Goal: Information Seeking & Learning: Find specific fact

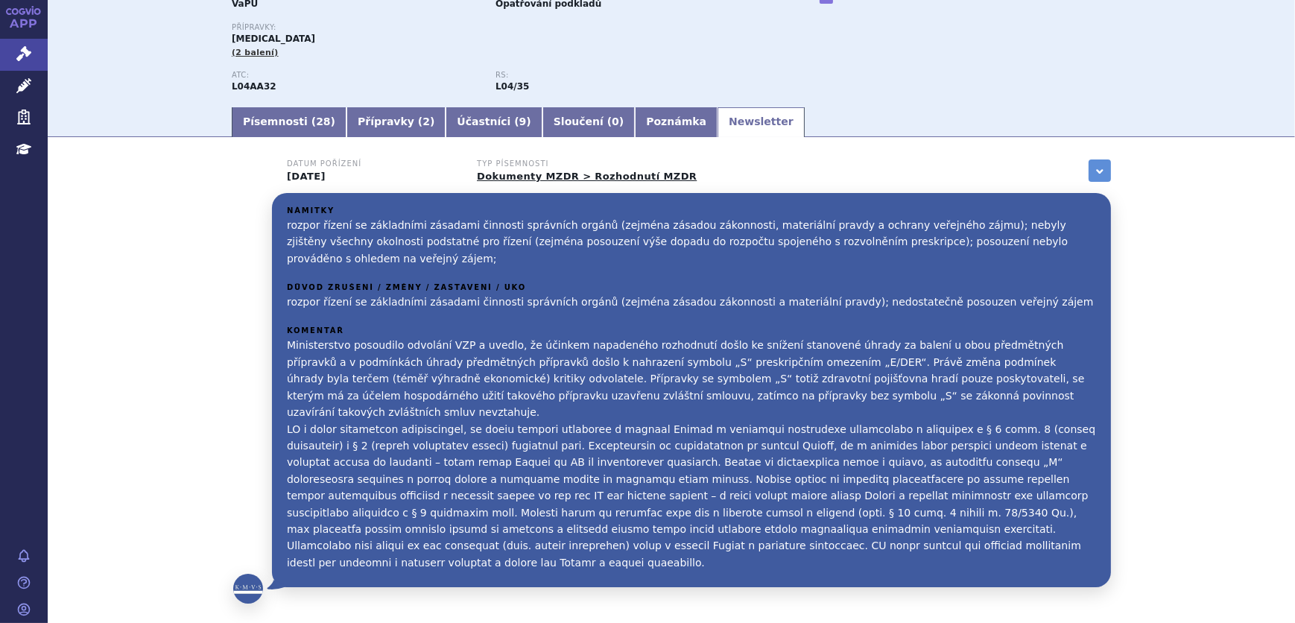
scroll to position [271, 0]
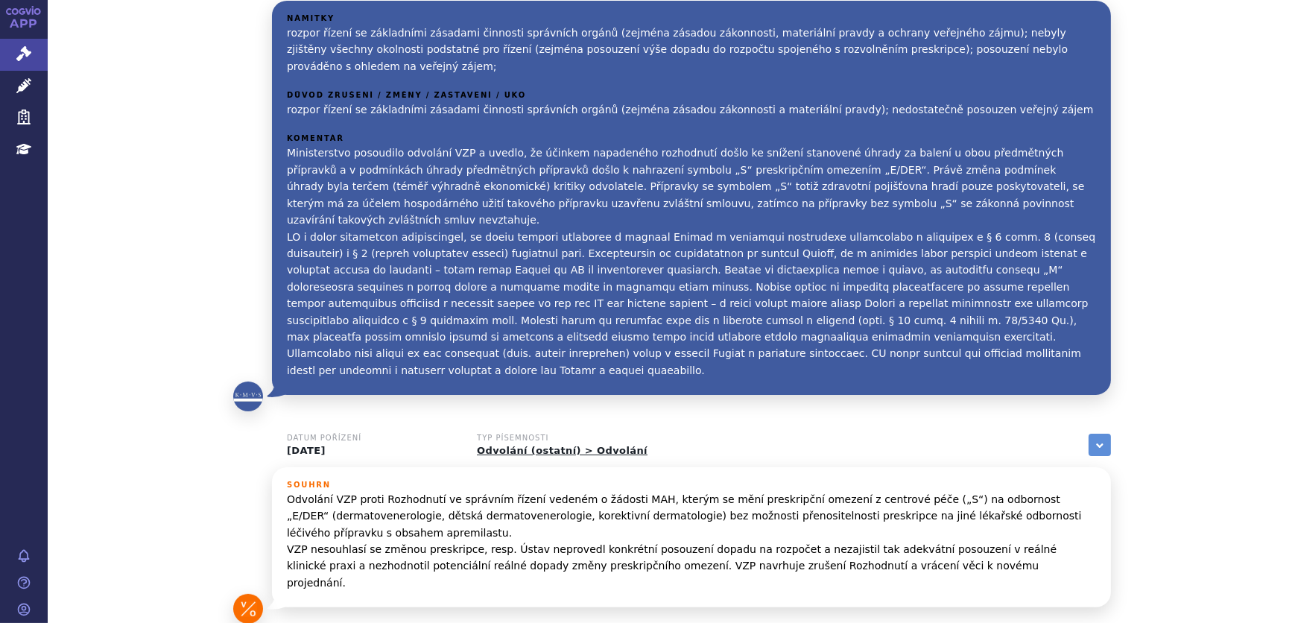
scroll to position [67, 0]
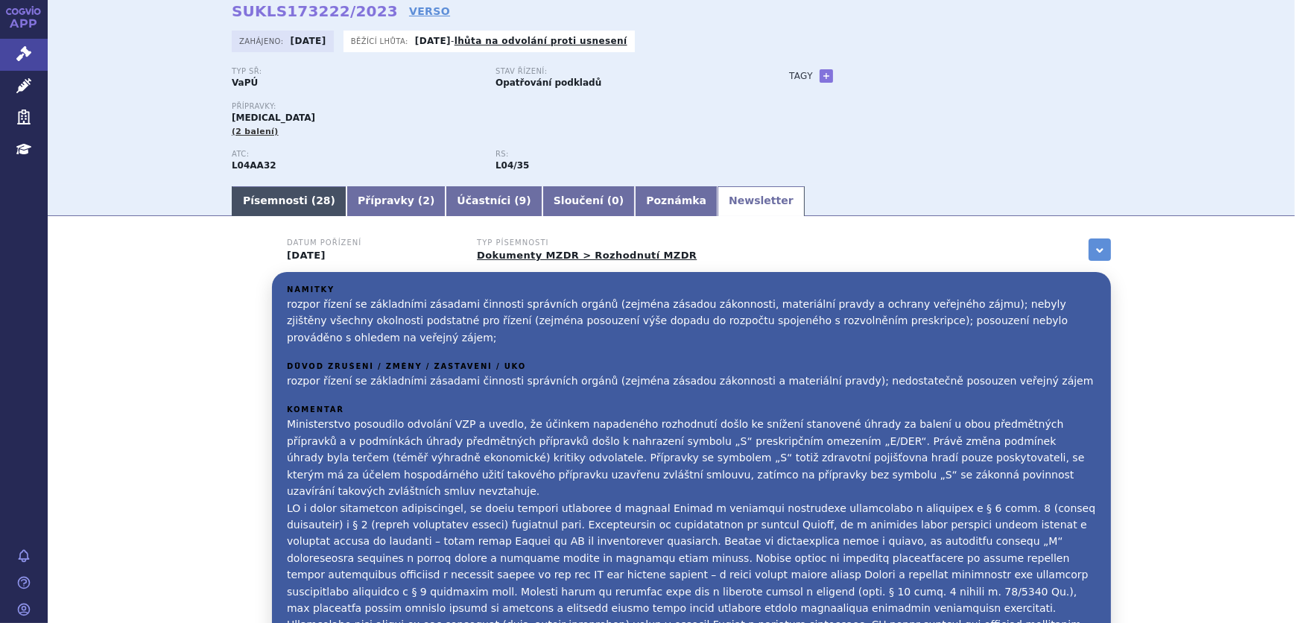
click at [285, 198] on link "Písemnosti ( 28 )" at bounding box center [289, 201] width 115 height 30
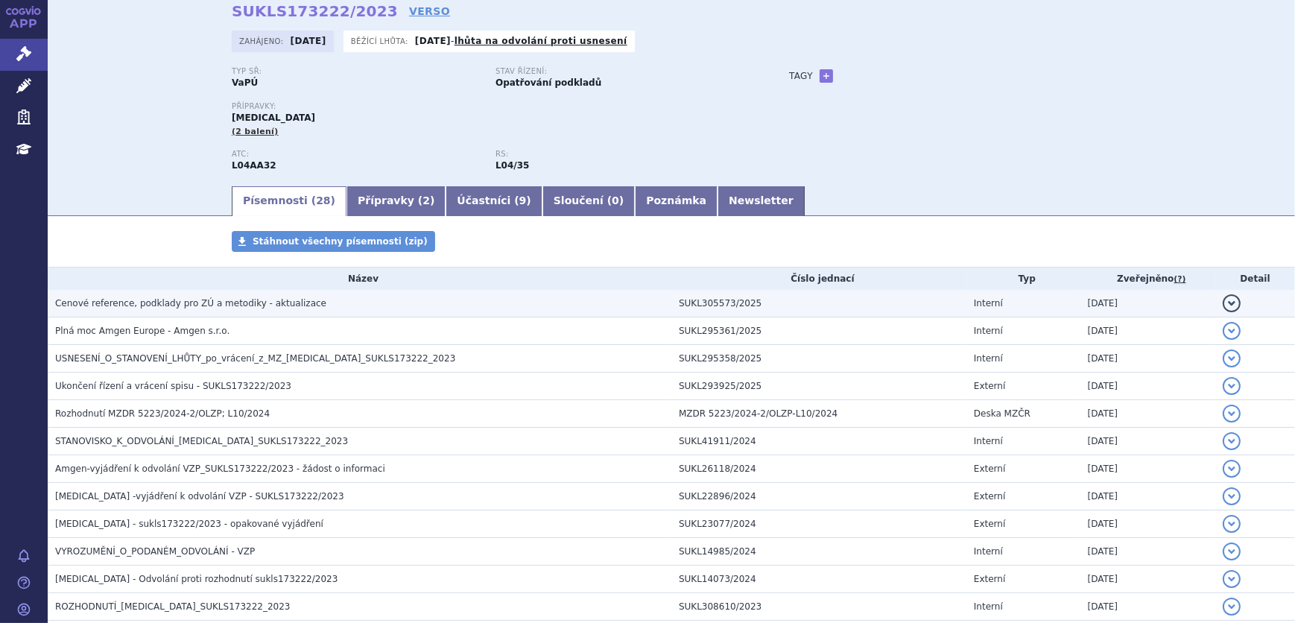
click at [240, 306] on span "Cenové reference, podklady pro ZÚ a metodiky - aktualizace" at bounding box center [190, 303] width 271 height 10
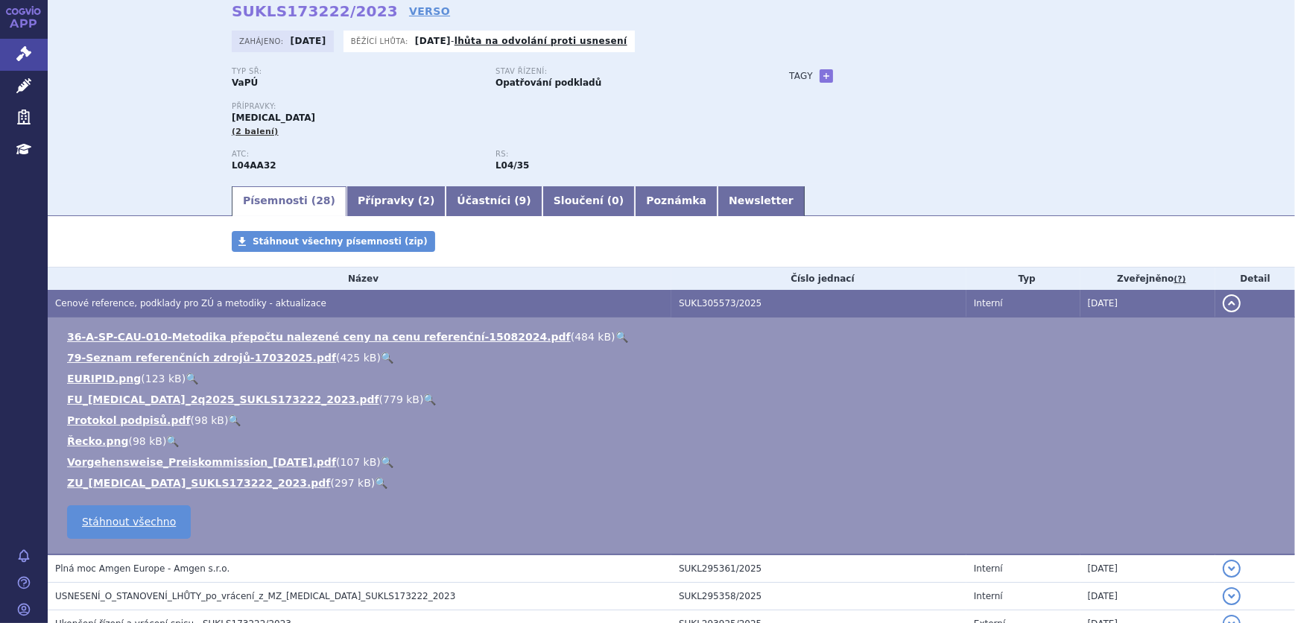
click at [423, 399] on link "🔍" at bounding box center [429, 400] width 13 height 12
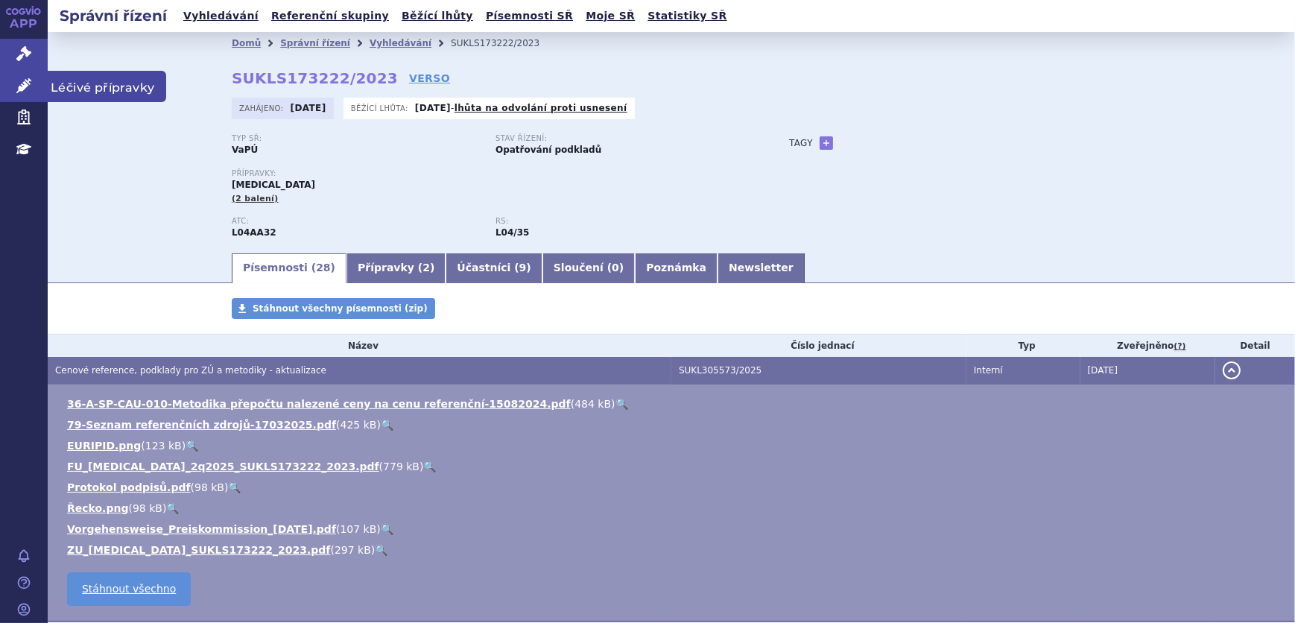
click at [16, 81] on icon at bounding box center [23, 85] width 15 height 15
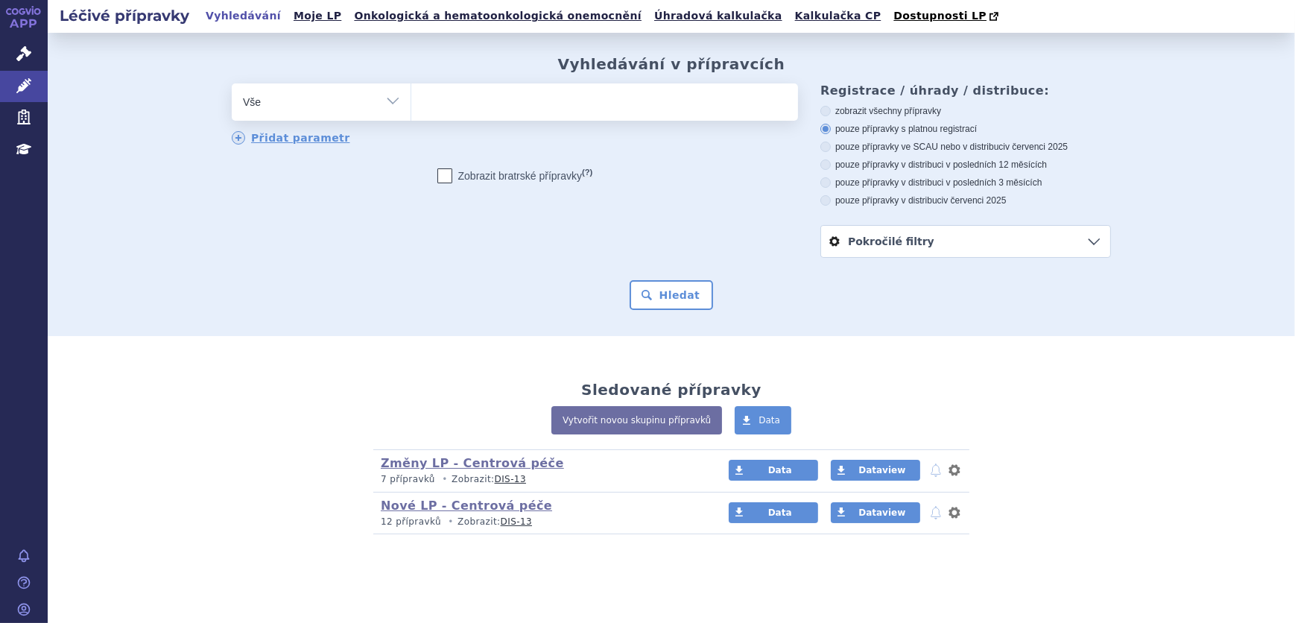
click at [460, 101] on ul at bounding box center [604, 98] width 387 height 31
click at [411, 101] on select at bounding box center [411, 101] width 1 height 37
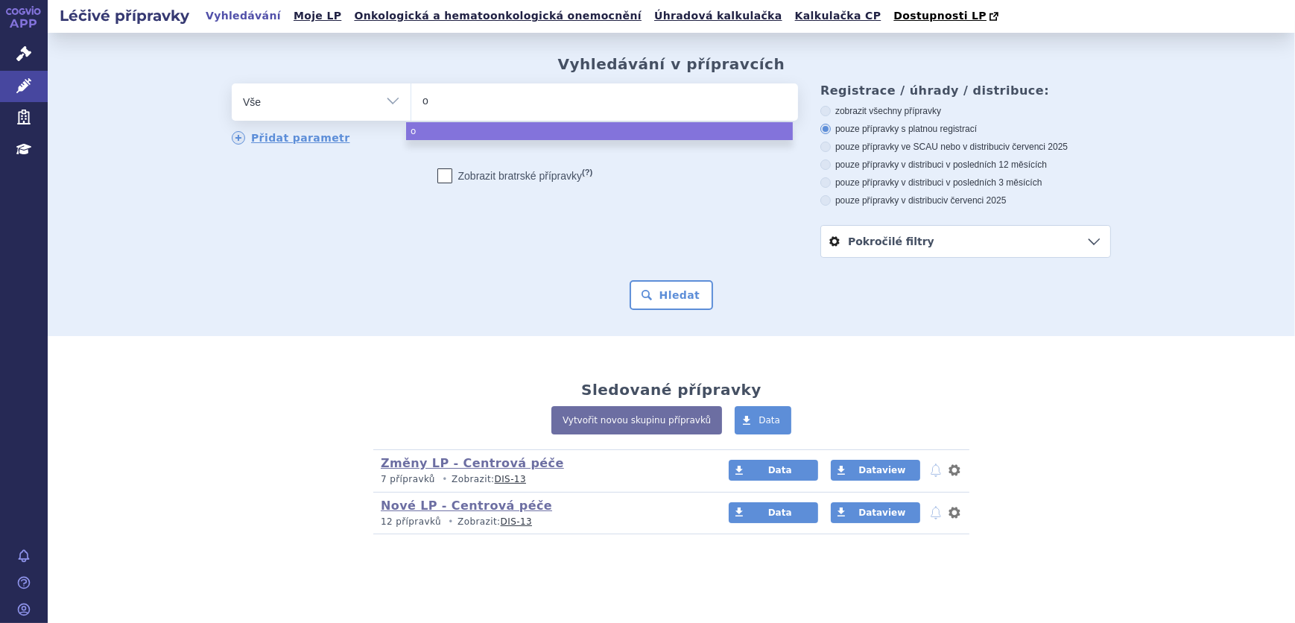
type input "ot"
type input "otez"
type input "otezla"
select select "otezla"
click at [679, 288] on button "Hledat" at bounding box center [672, 295] width 84 height 30
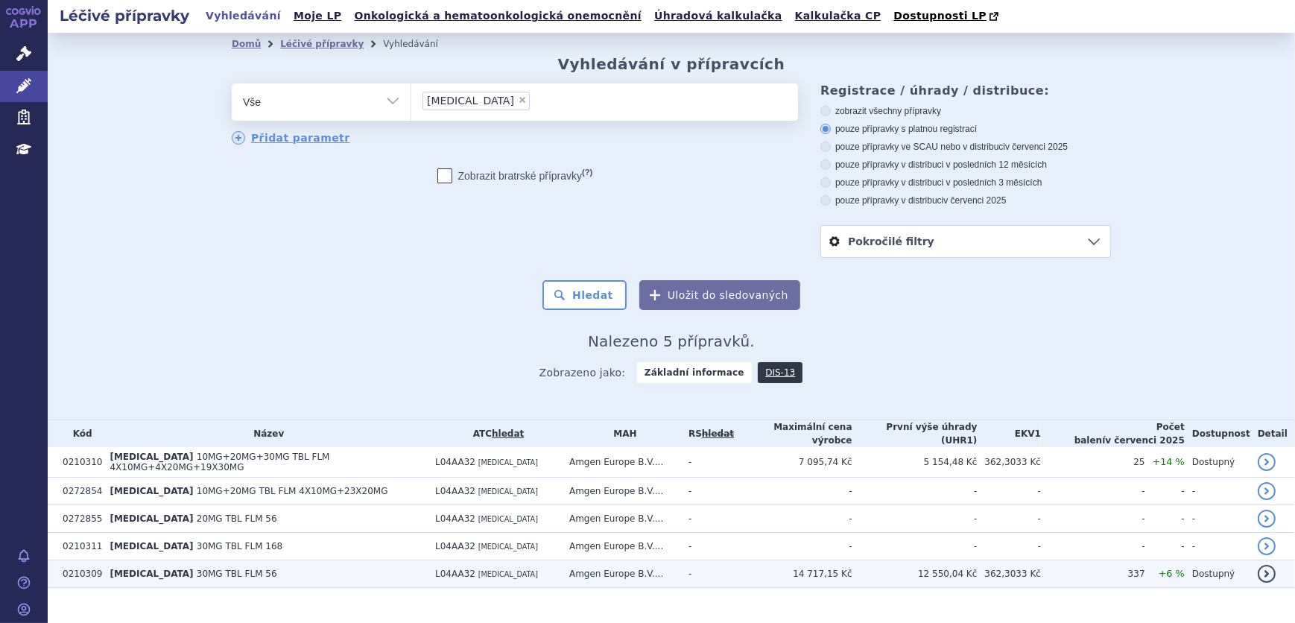
click at [675, 571] on td "Amgen Europe B.V...." at bounding box center [621, 574] width 119 height 28
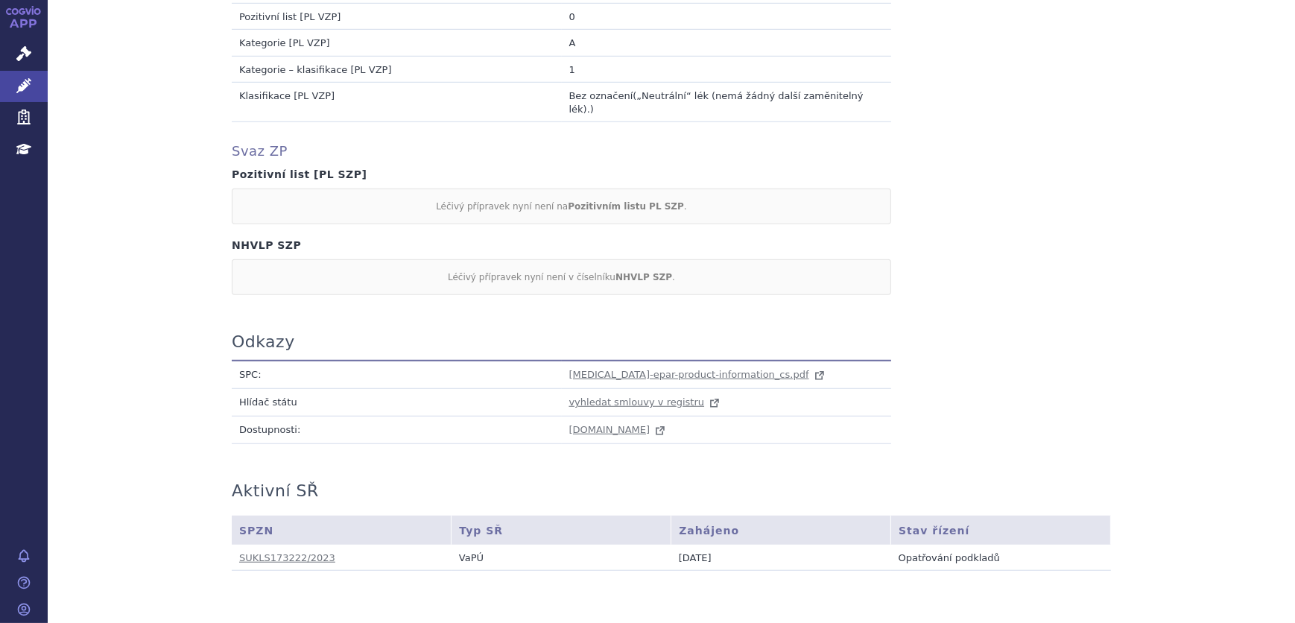
scroll to position [1432, 0]
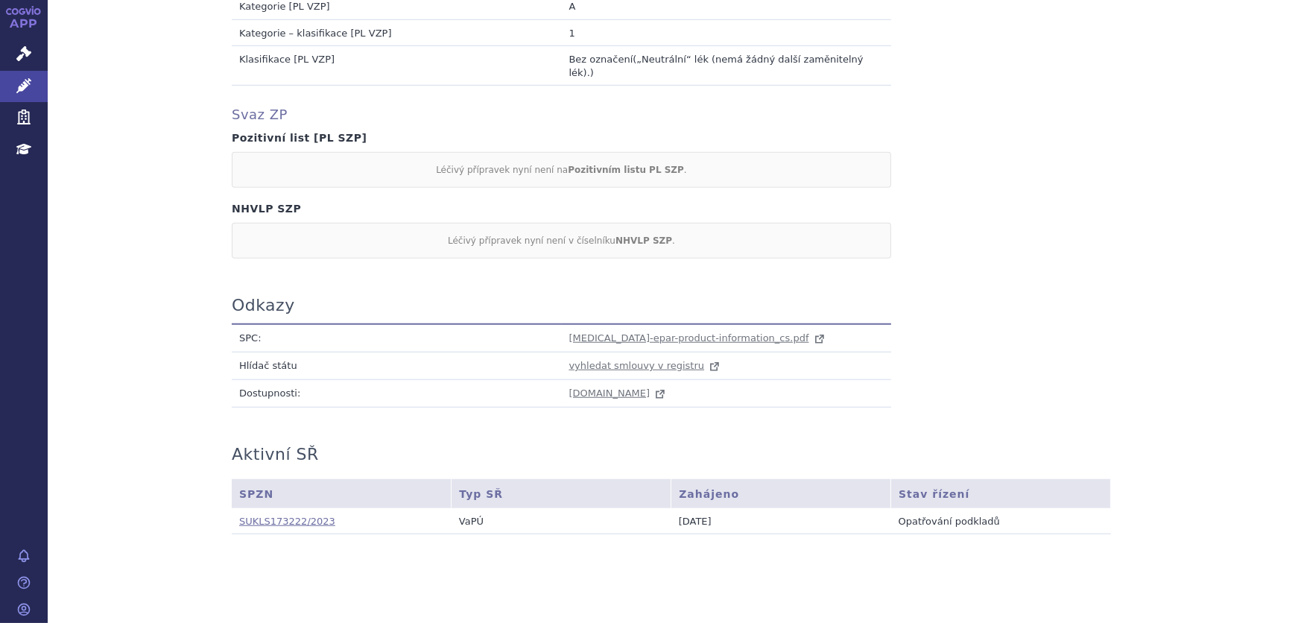
click at [268, 516] on link "SUKLS173222/2023" at bounding box center [287, 521] width 96 height 11
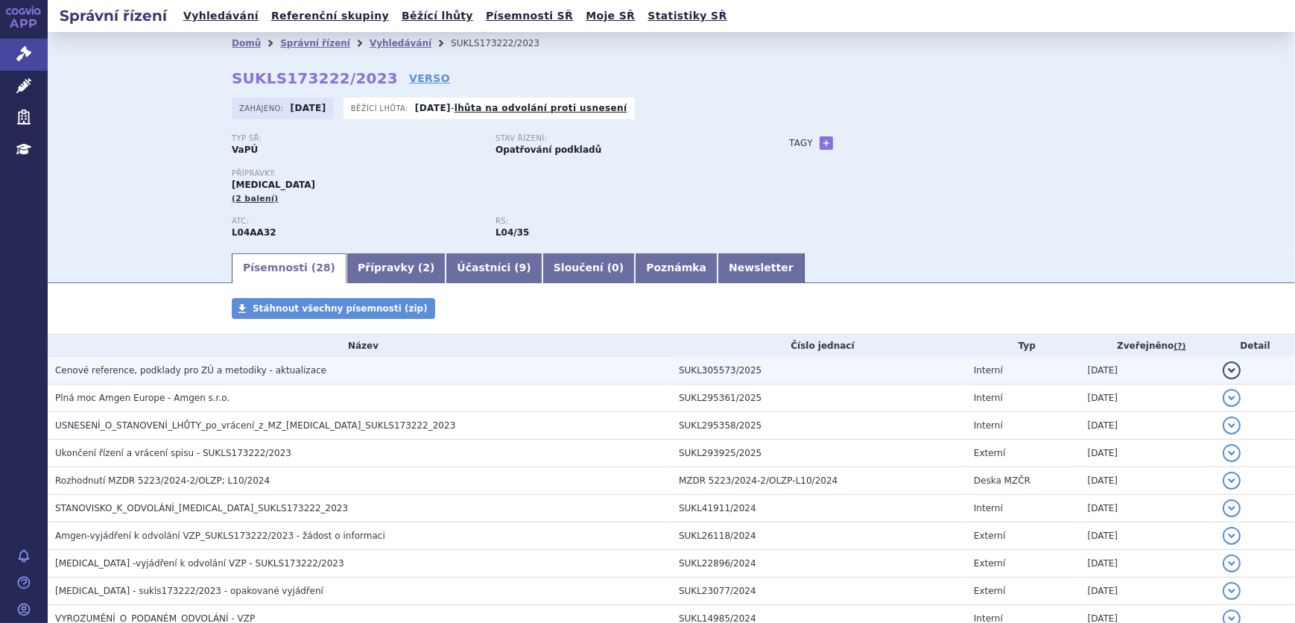
click at [177, 372] on span "Cenové reference, podklady pro ZÚ a metodiky - aktualizace" at bounding box center [190, 370] width 271 height 10
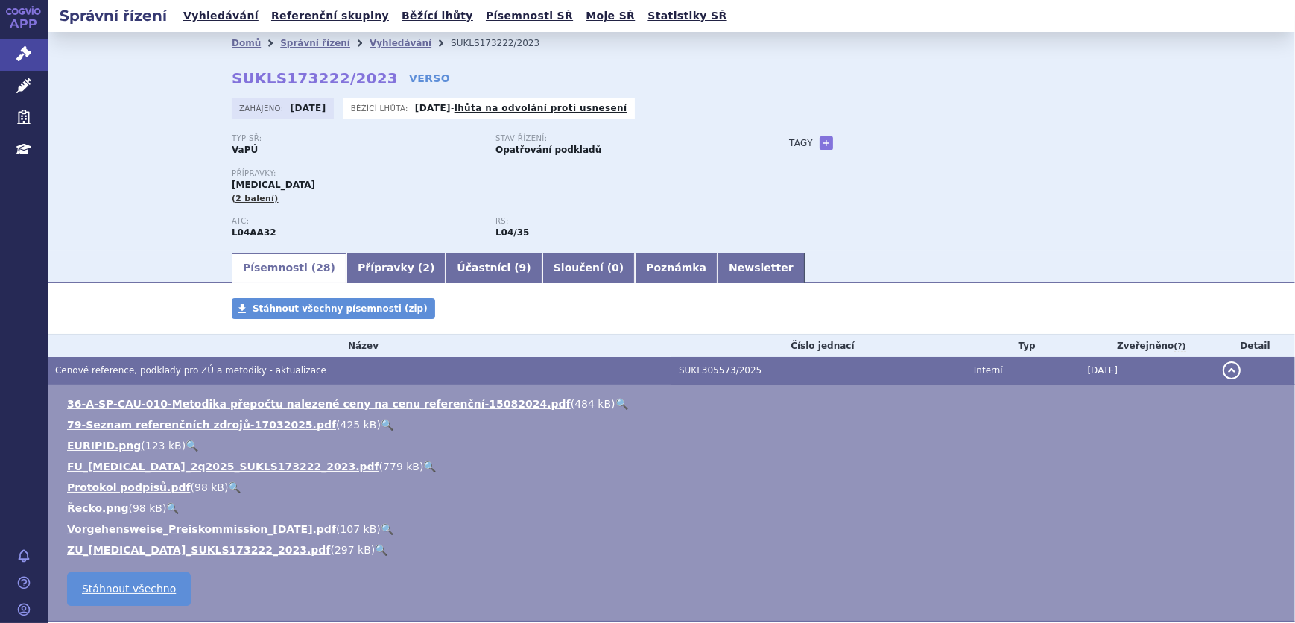
scroll to position [67, 0]
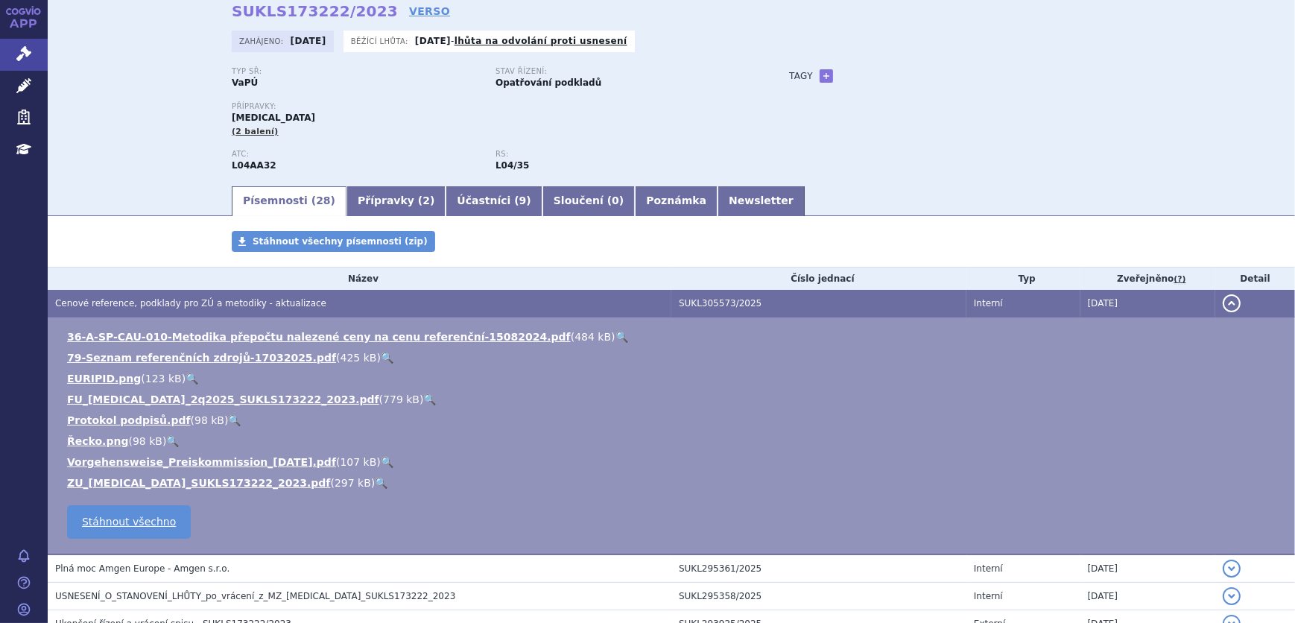
click at [375, 483] on link "🔍" at bounding box center [381, 483] width 13 height 12
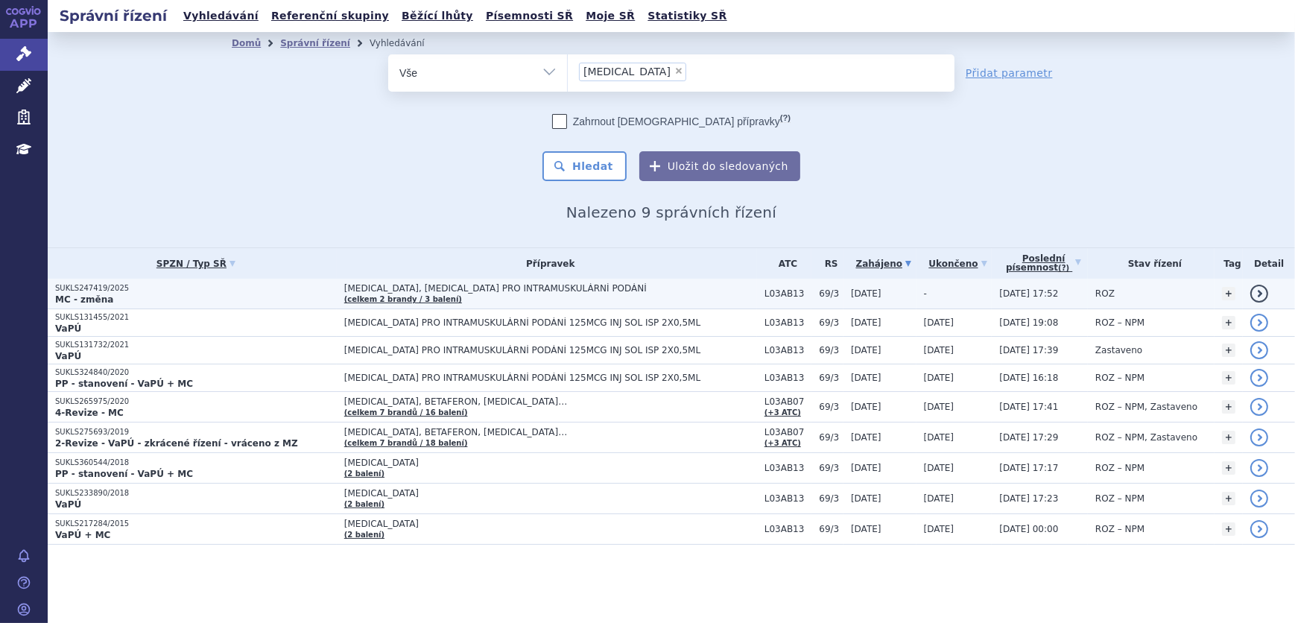
click at [261, 294] on p "MC - změna" at bounding box center [196, 300] width 282 height 12
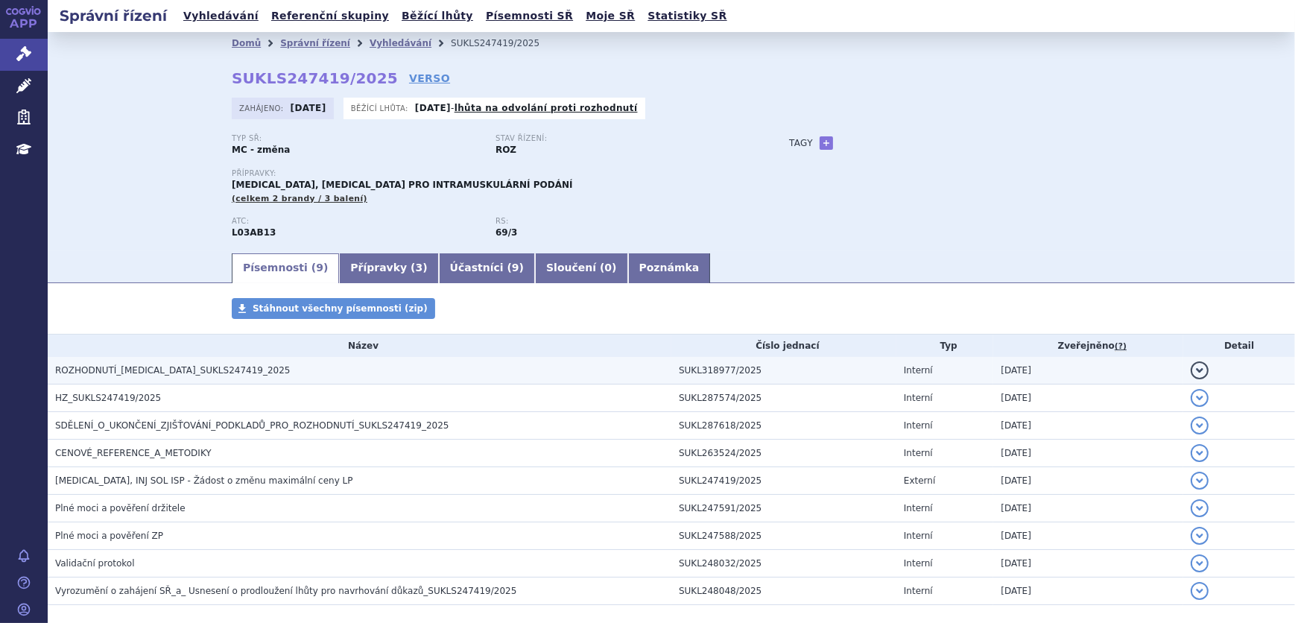
click at [196, 367] on span "ROZHODNUTÍ_PLEGRIDY_SUKLS247419_2025" at bounding box center [173, 370] width 236 height 10
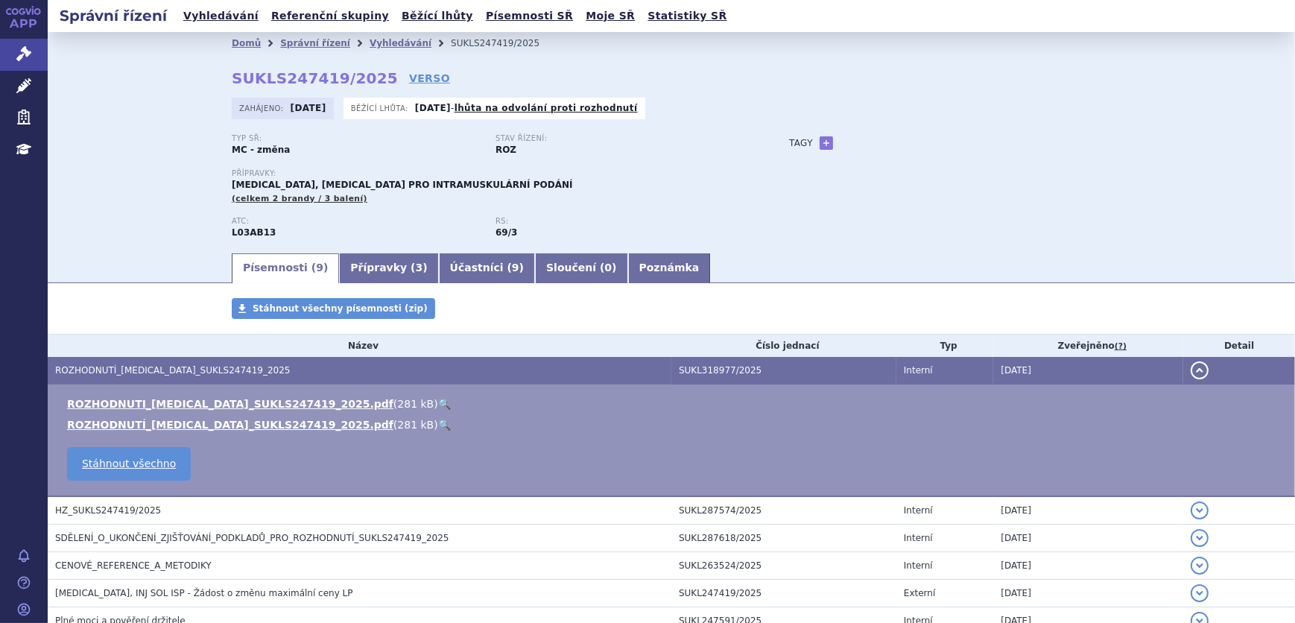
click at [438, 404] on link "🔍" at bounding box center [444, 404] width 13 height 12
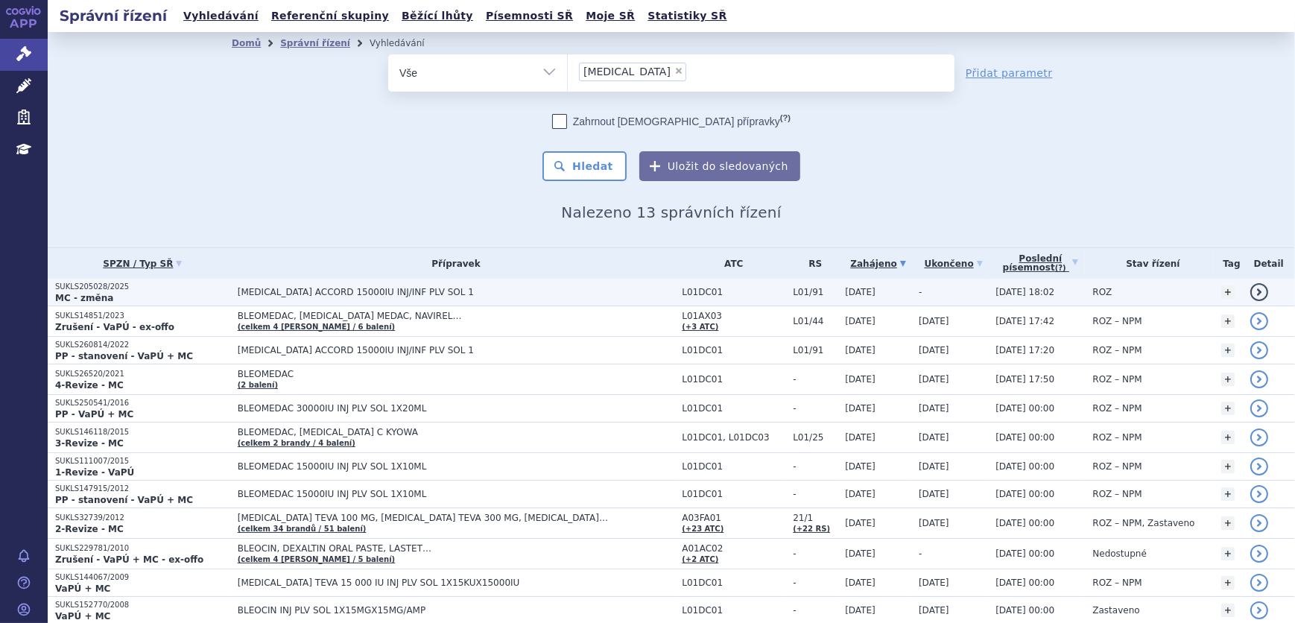
click at [320, 288] on span "BLEOMYCIN ACCORD 15000IU INJ/INF PLV SOL 1" at bounding box center [424, 292] width 373 height 10
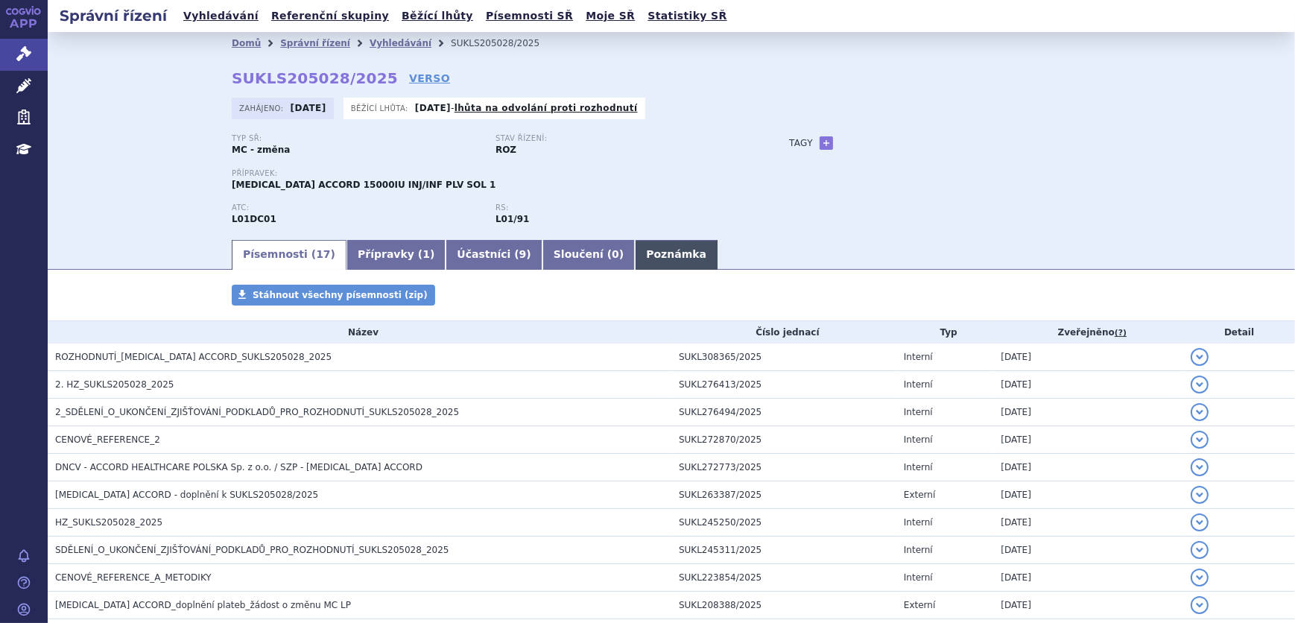
click at [635, 242] on link "Poznámka" at bounding box center [676, 255] width 83 height 30
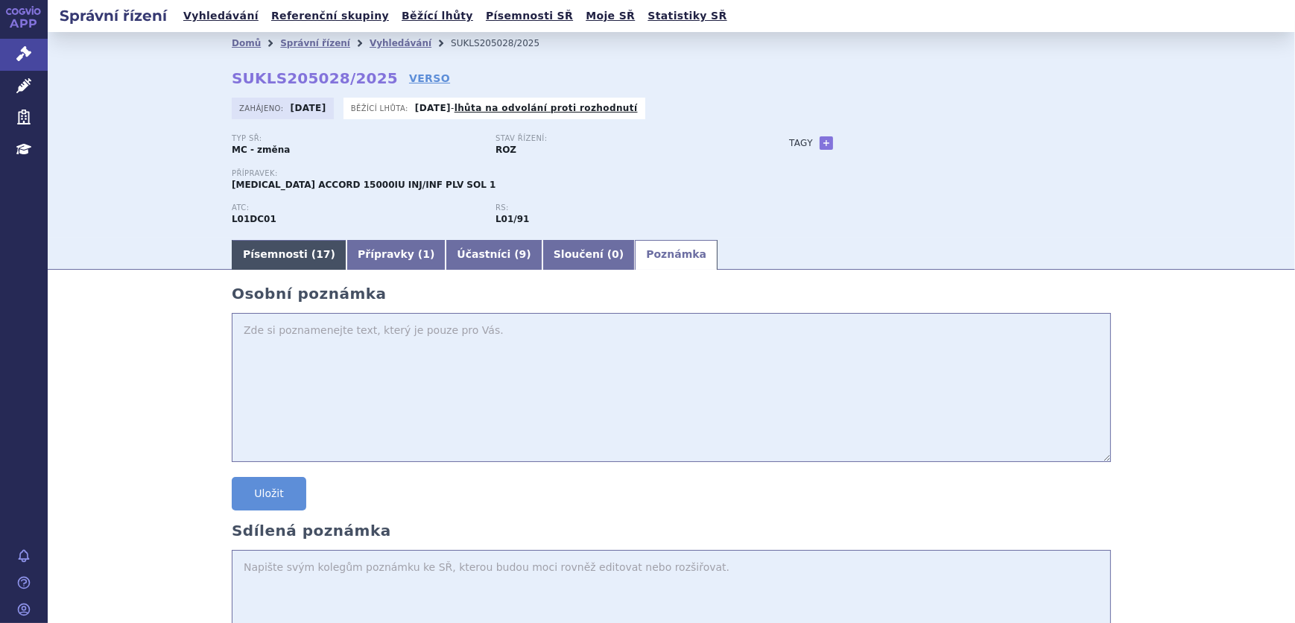
click at [316, 256] on span "17" at bounding box center [323, 254] width 14 height 12
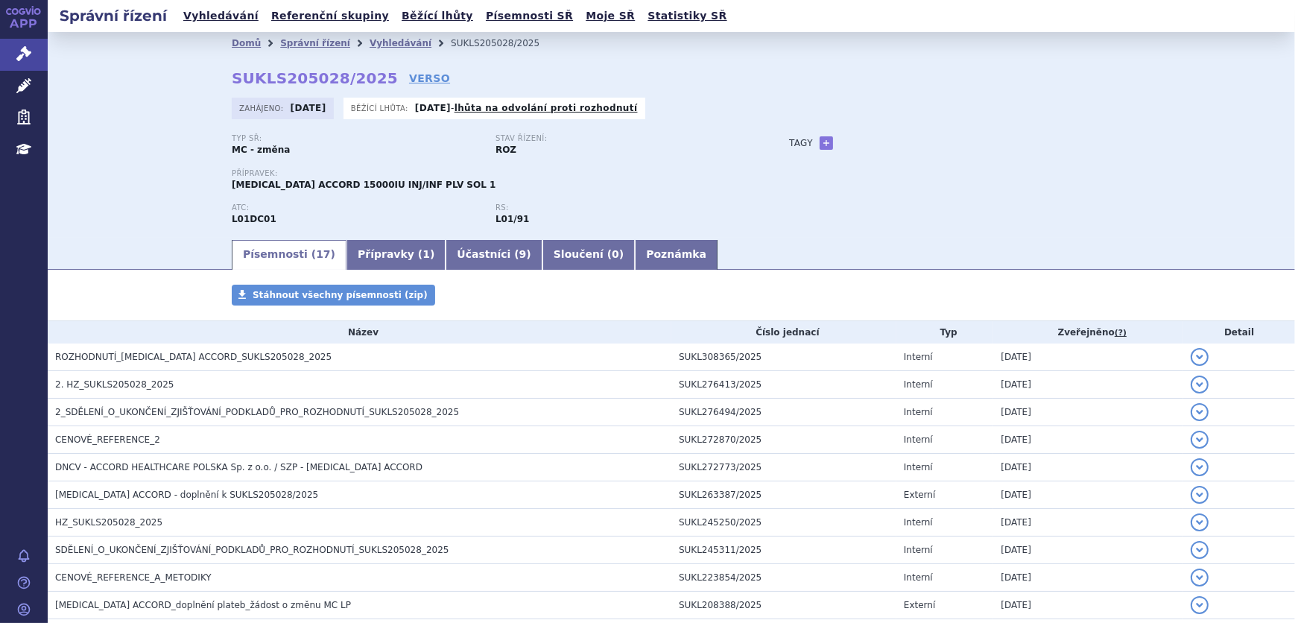
click at [156, 289] on div "Písemnosti Stáhnout všechny písemnosti (zip) Název Číslo jednací Typ Zveřejněno…" at bounding box center [672, 563] width 1248 height 557
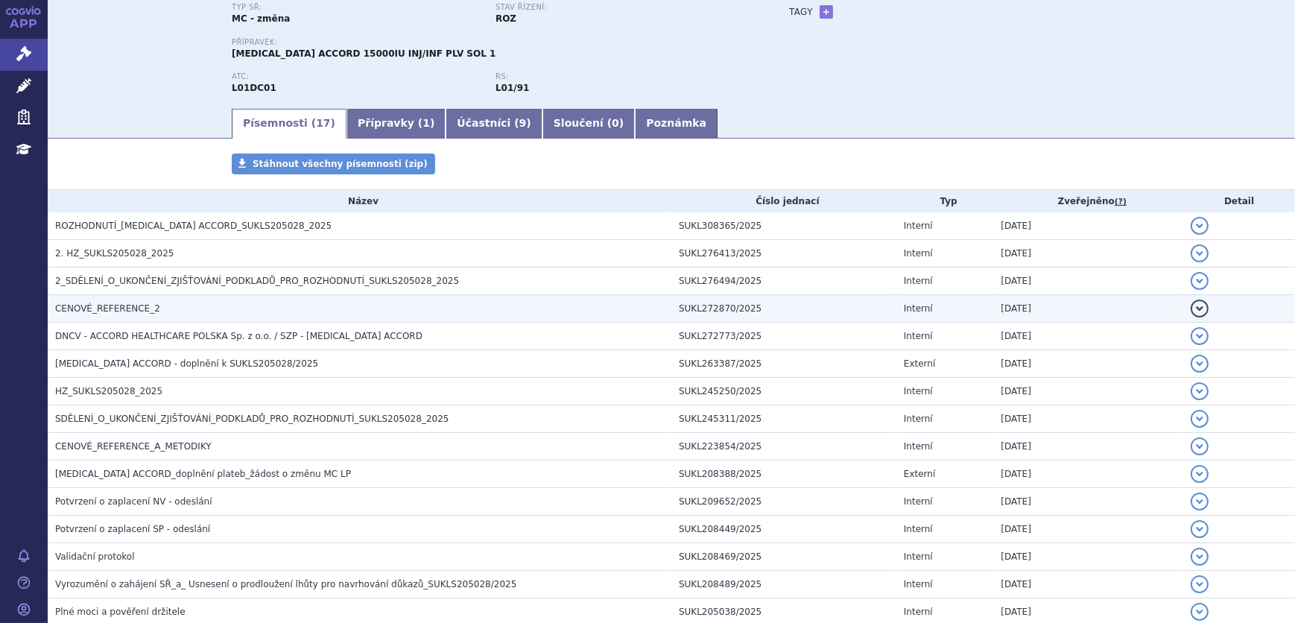
scroll to position [135, 0]
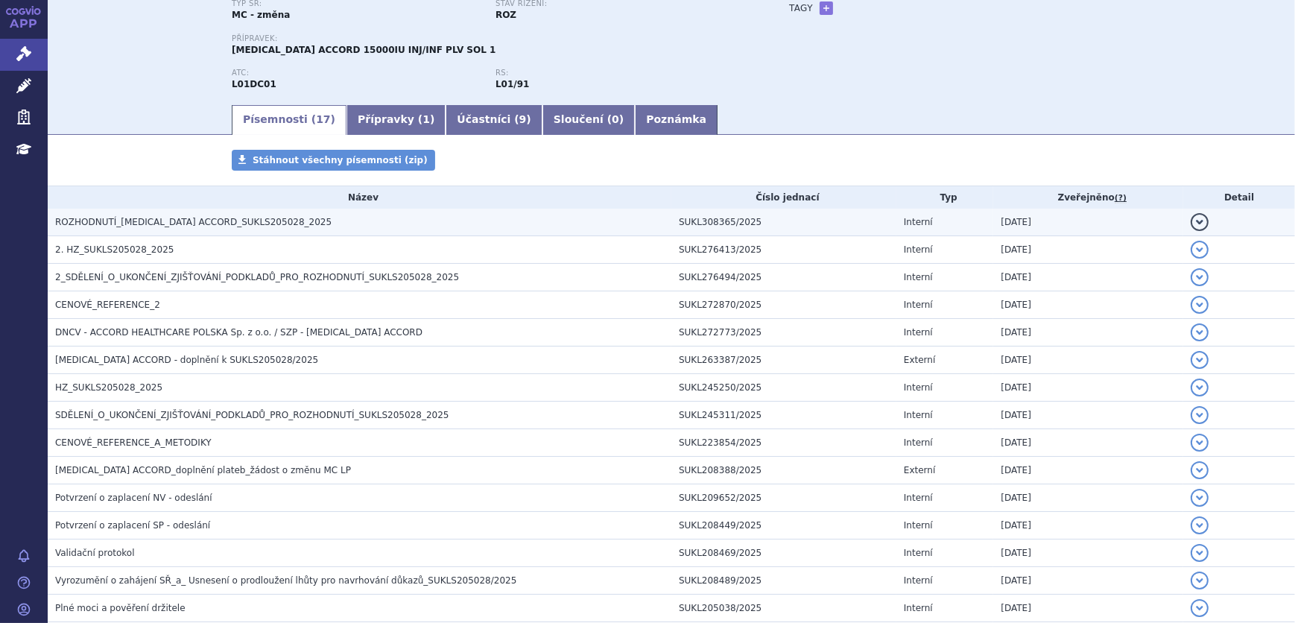
click at [226, 229] on td "ROZHODNUTÍ_BLEOMYCIN ACCORD_SUKLS205028_2025" at bounding box center [360, 223] width 624 height 28
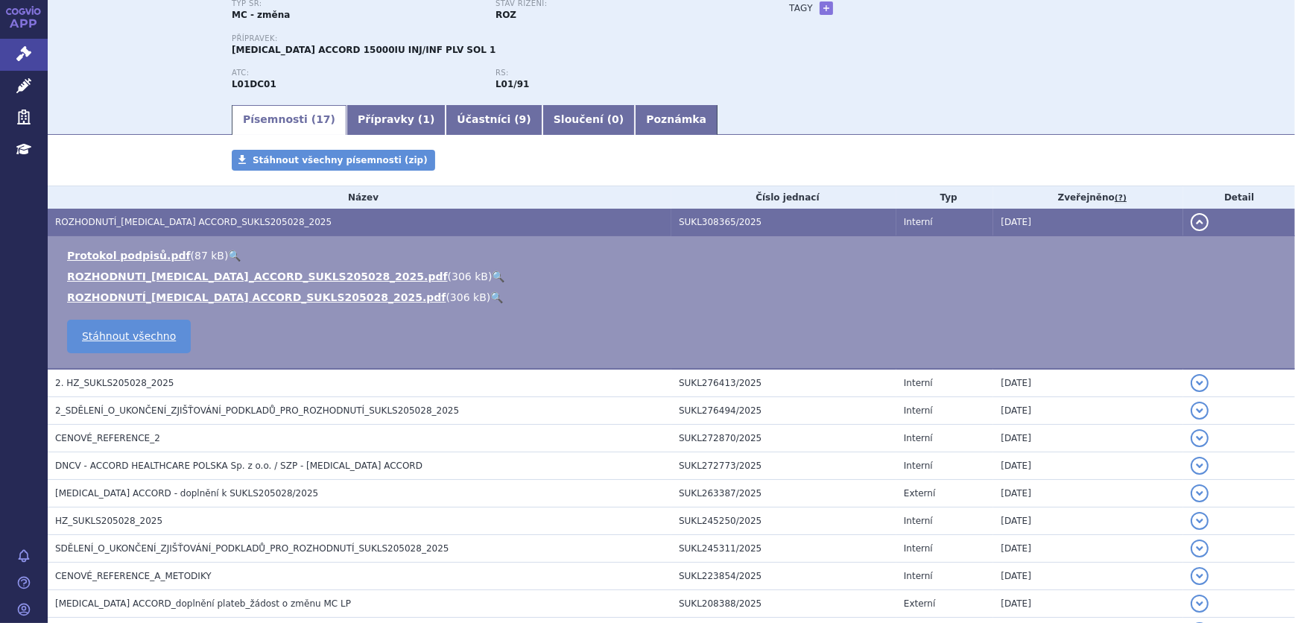
click at [492, 277] on link "🔍" at bounding box center [498, 277] width 13 height 12
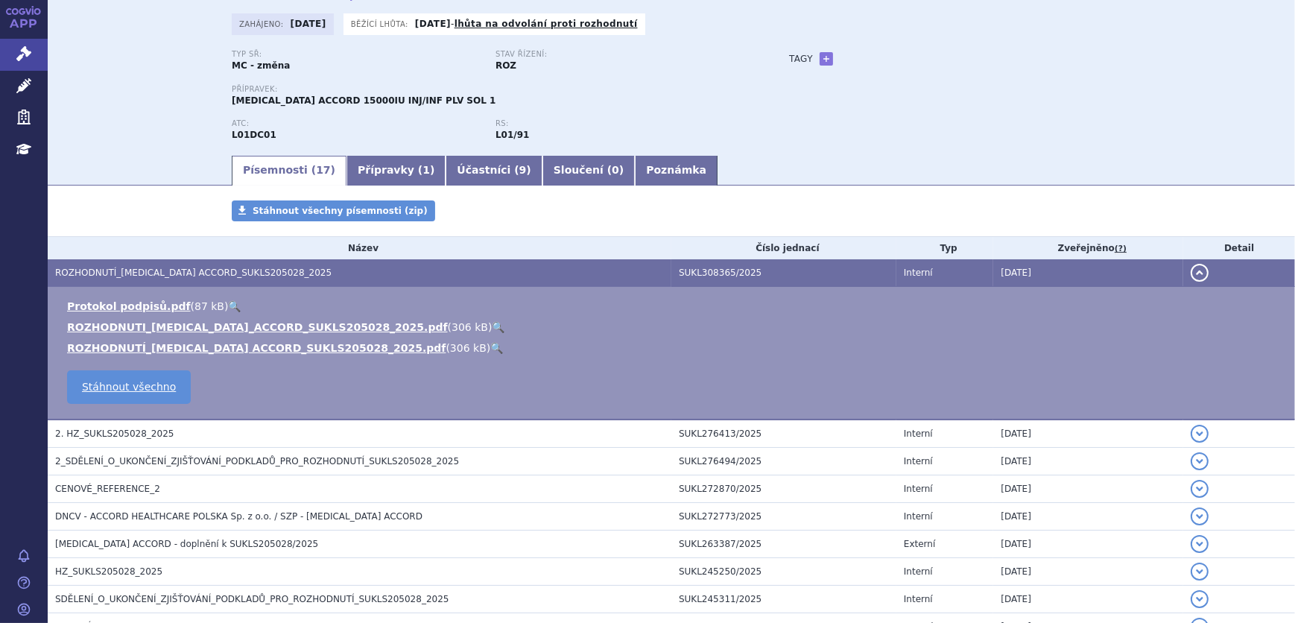
scroll to position [0, 0]
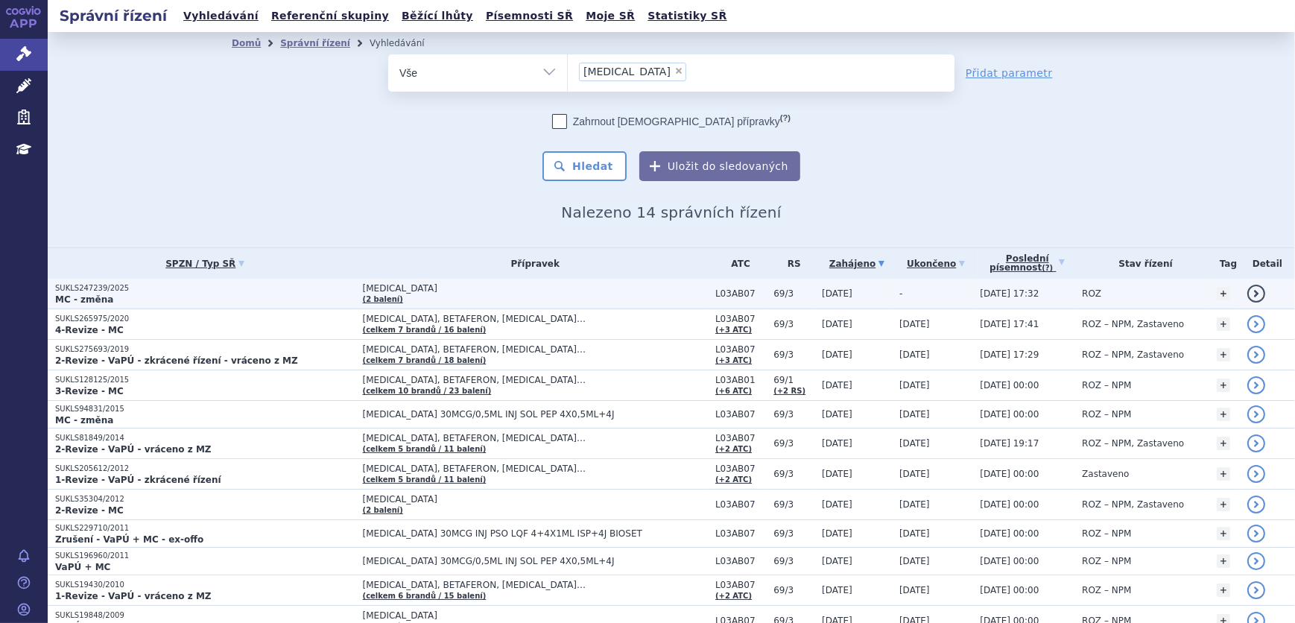
click at [271, 285] on p "SUKLS247239/2025" at bounding box center [205, 288] width 300 height 10
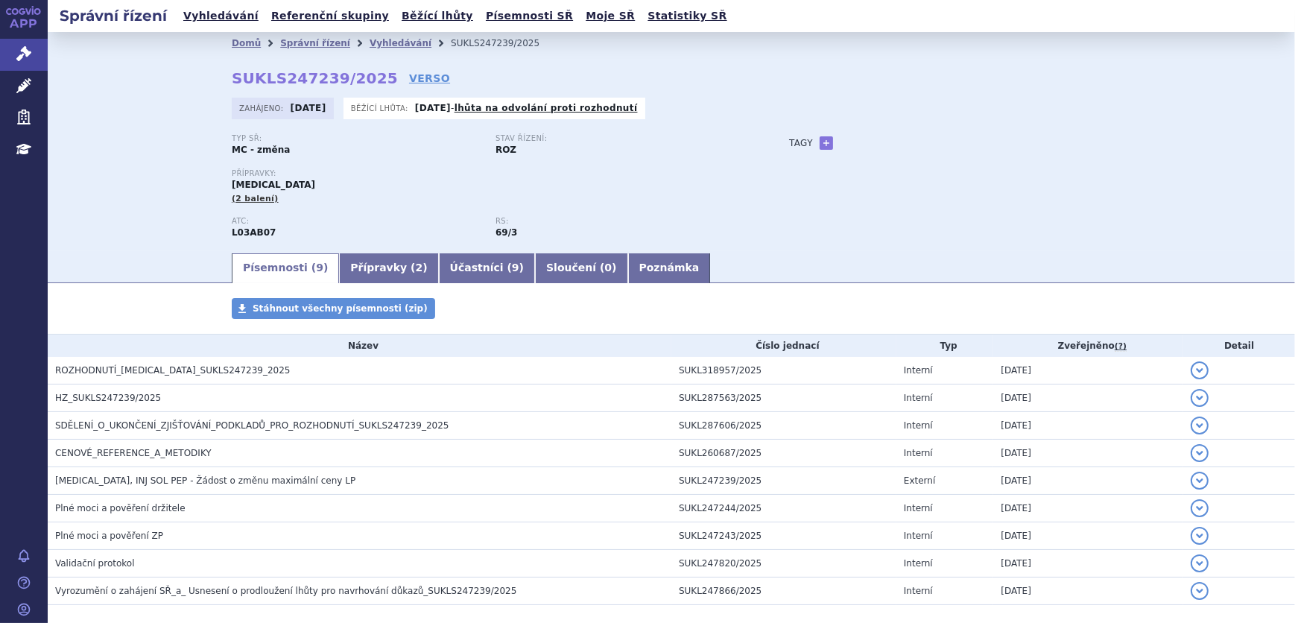
scroll to position [70, 0]
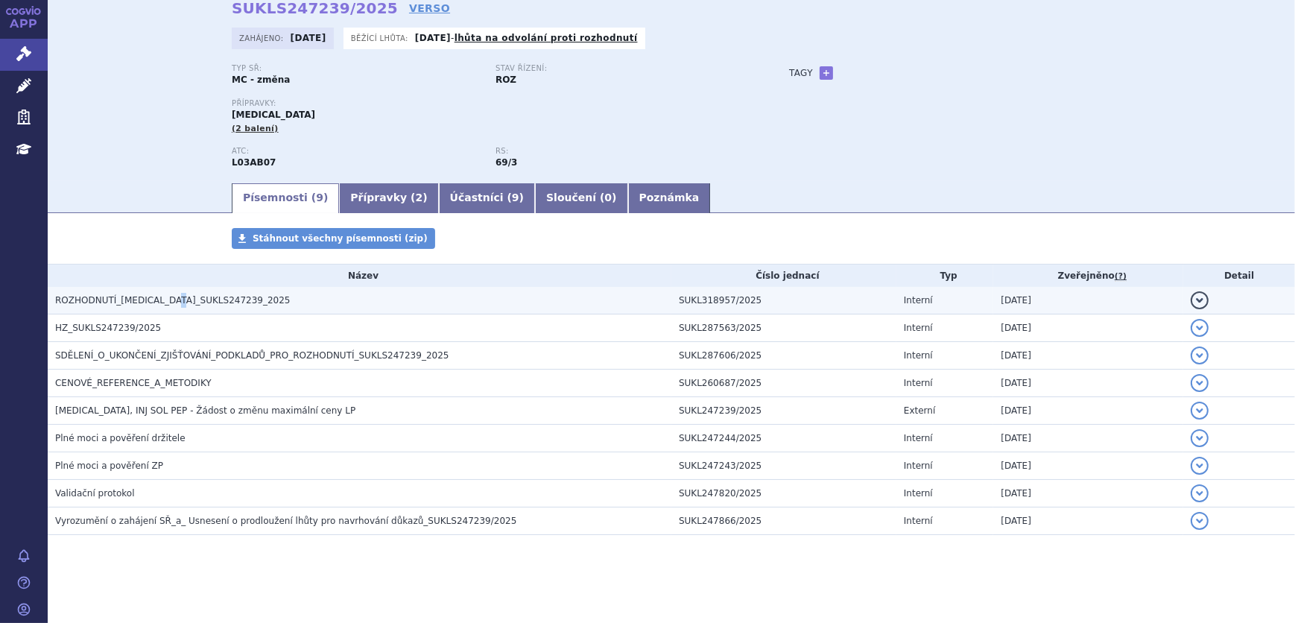
click at [176, 305] on span "ROZHODNUTÍ_[MEDICAL_DATA]_SUKLS247239_2025" at bounding box center [173, 300] width 236 height 10
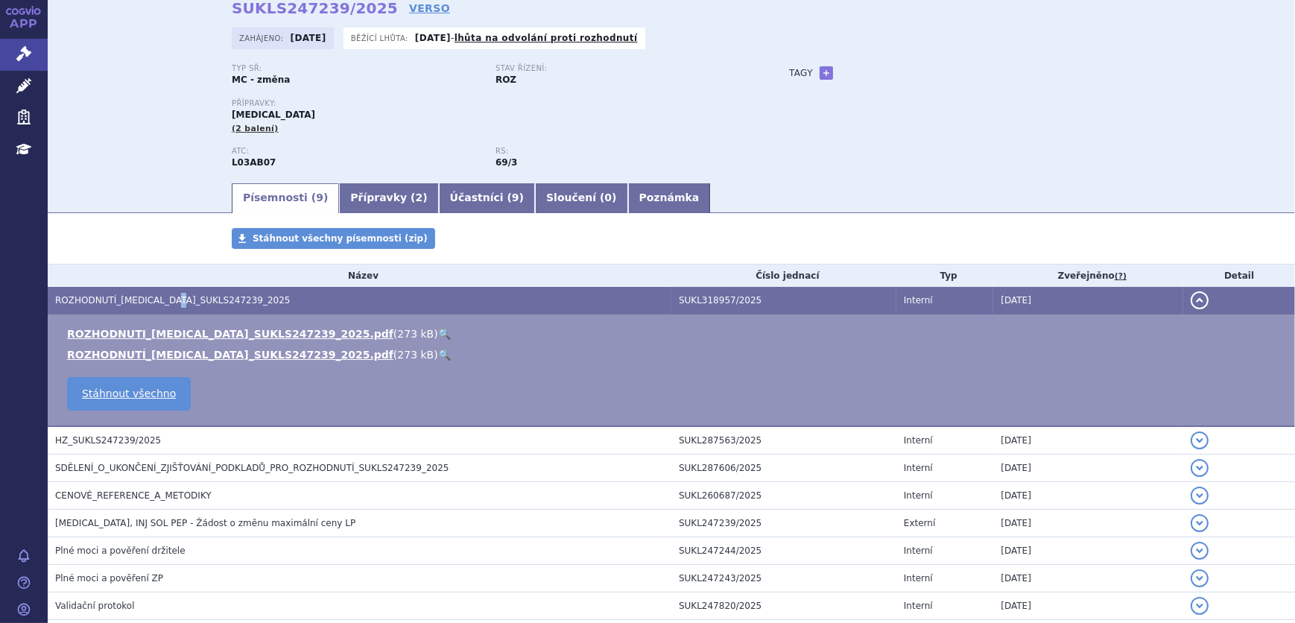
click at [438, 332] on link "🔍" at bounding box center [444, 334] width 13 height 12
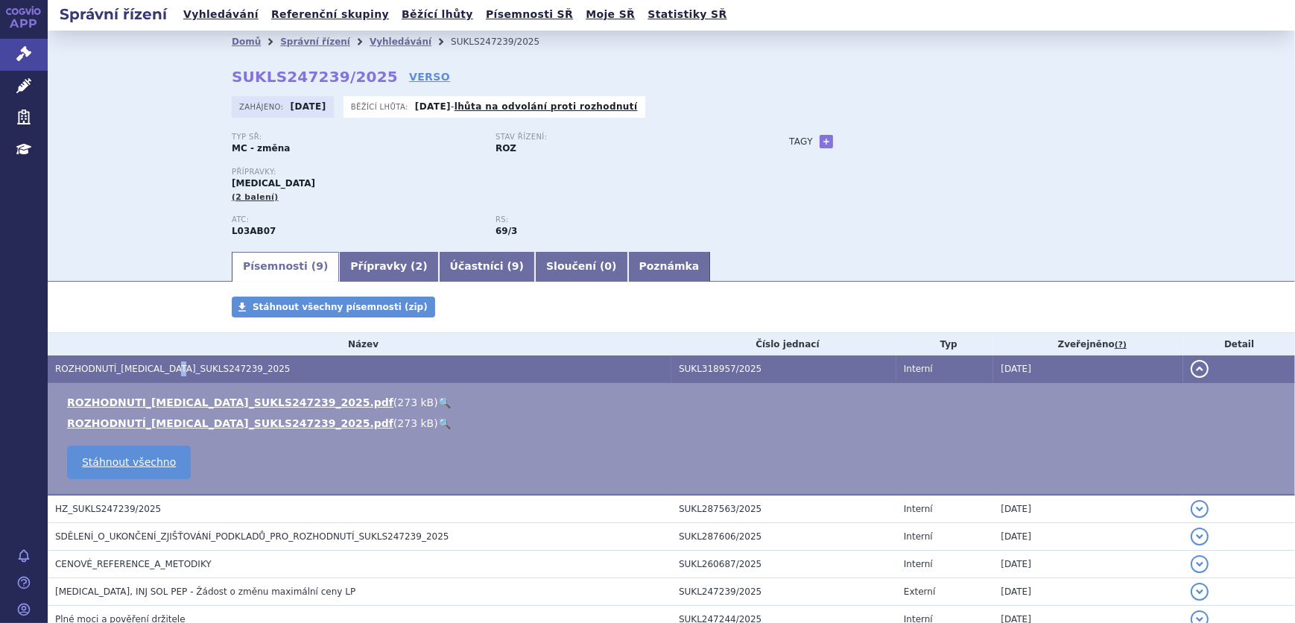
scroll to position [0, 0]
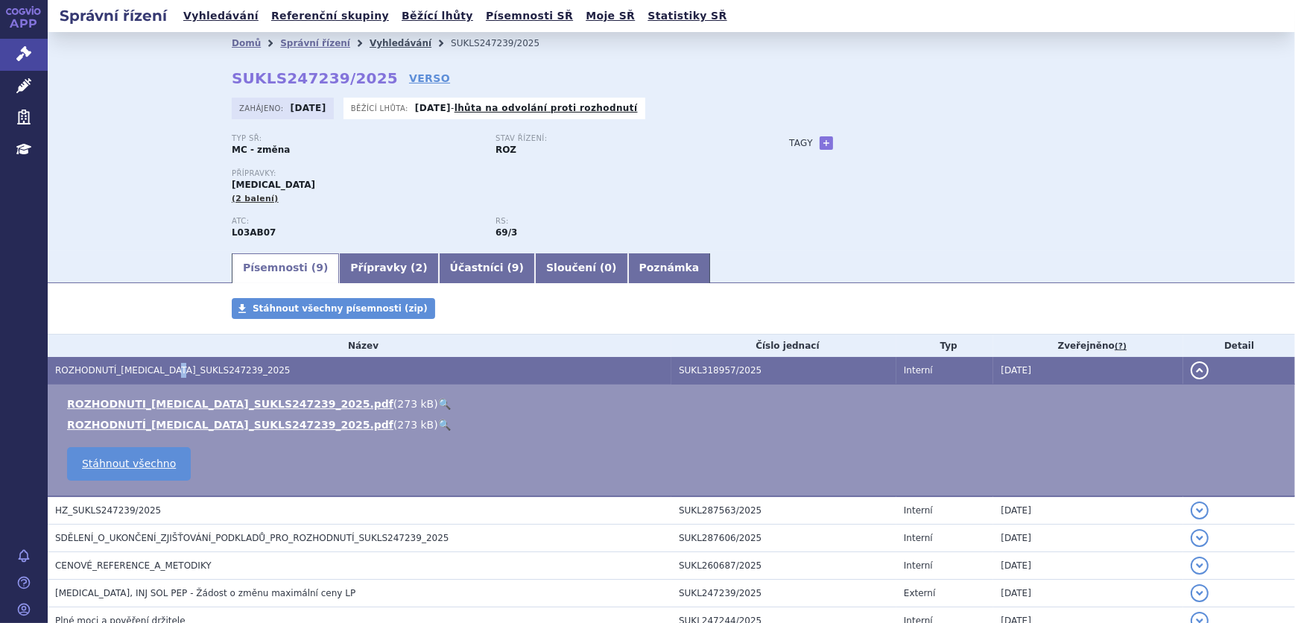
click at [388, 44] on link "Vyhledávání" at bounding box center [401, 43] width 62 height 10
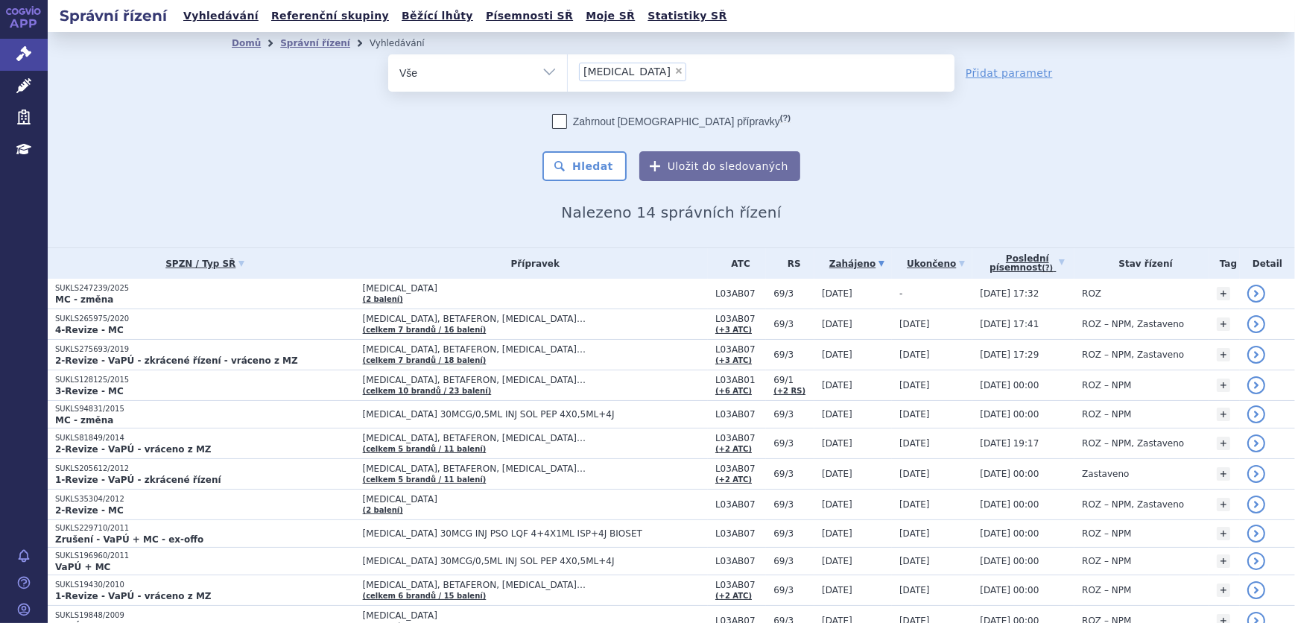
click at [675, 69] on span "×" at bounding box center [679, 70] width 9 height 9
click at [568, 69] on select "[MEDICAL_DATA]" at bounding box center [567, 72] width 1 height 37
select select
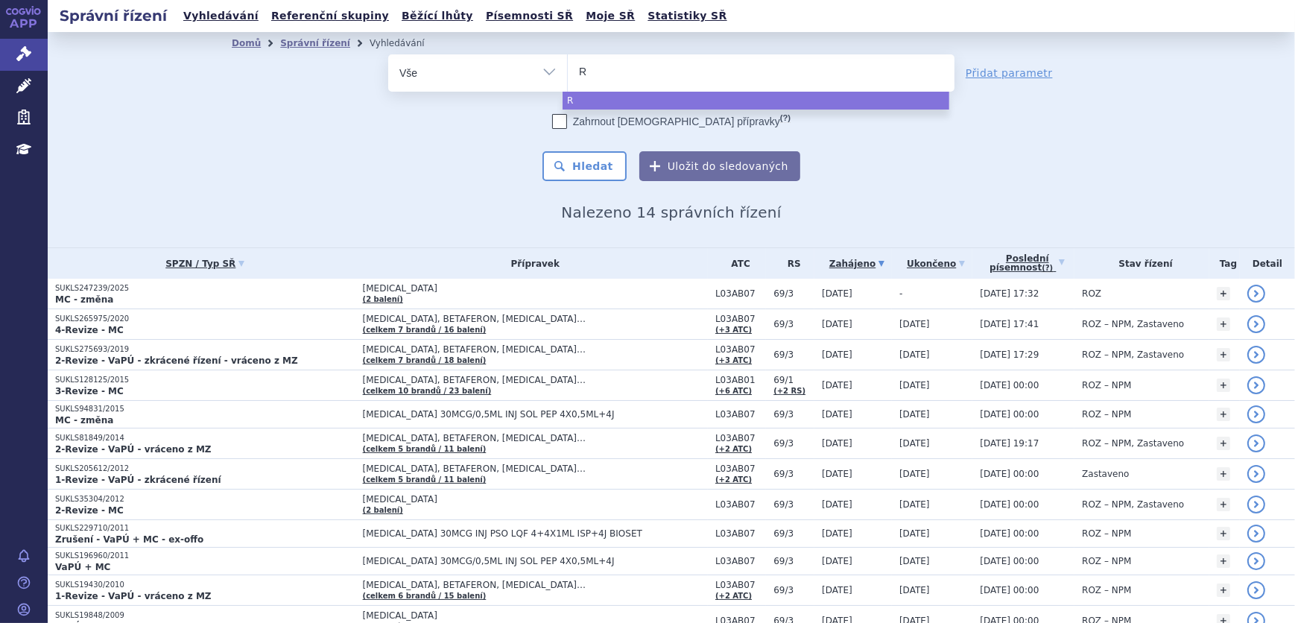
type input "RE"
type input "REMU"
type input "REMURE"
type input "REMUREL"
select select "REMUREL"
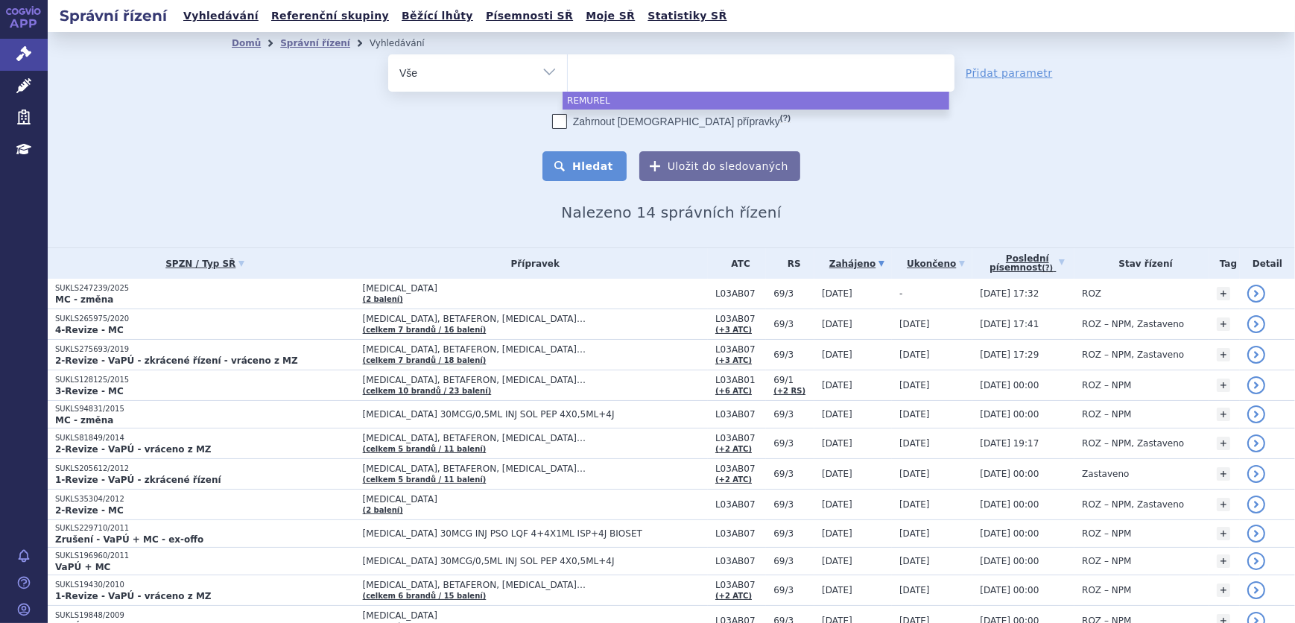
click at [574, 152] on button "Hledat" at bounding box center [585, 166] width 84 height 30
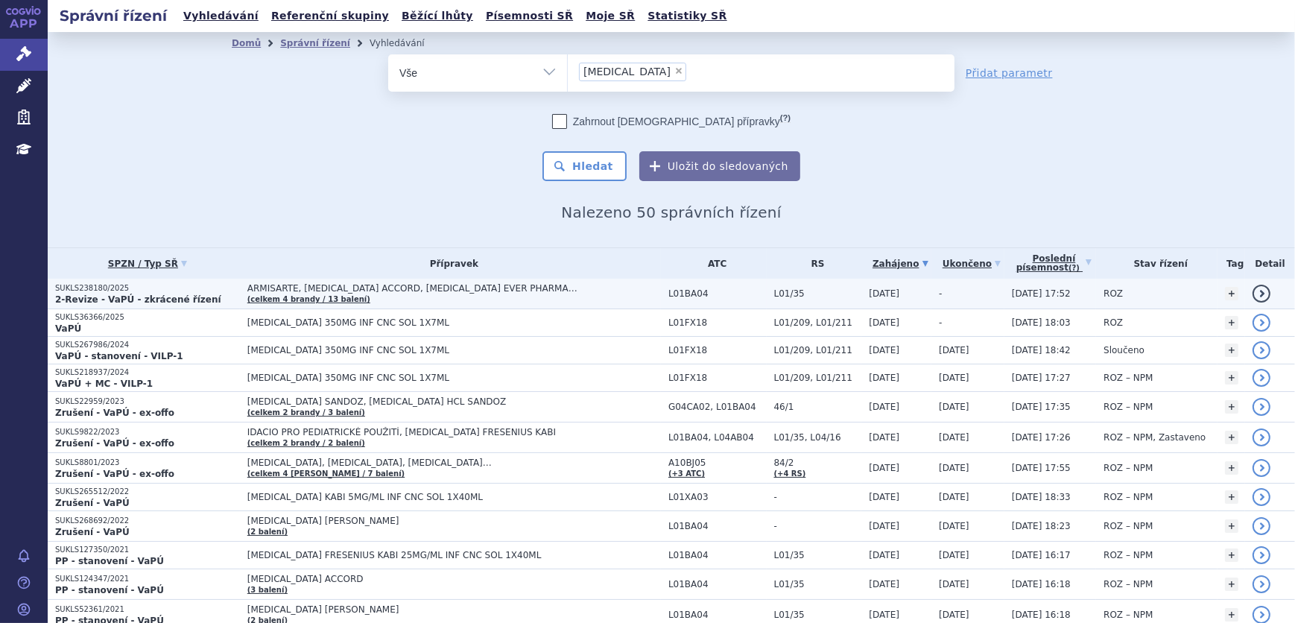
click at [429, 291] on span "ARMISARTE, [MEDICAL_DATA] ACCORD, [MEDICAL_DATA] EVER PHARMA…" at bounding box center [433, 288] width 373 height 10
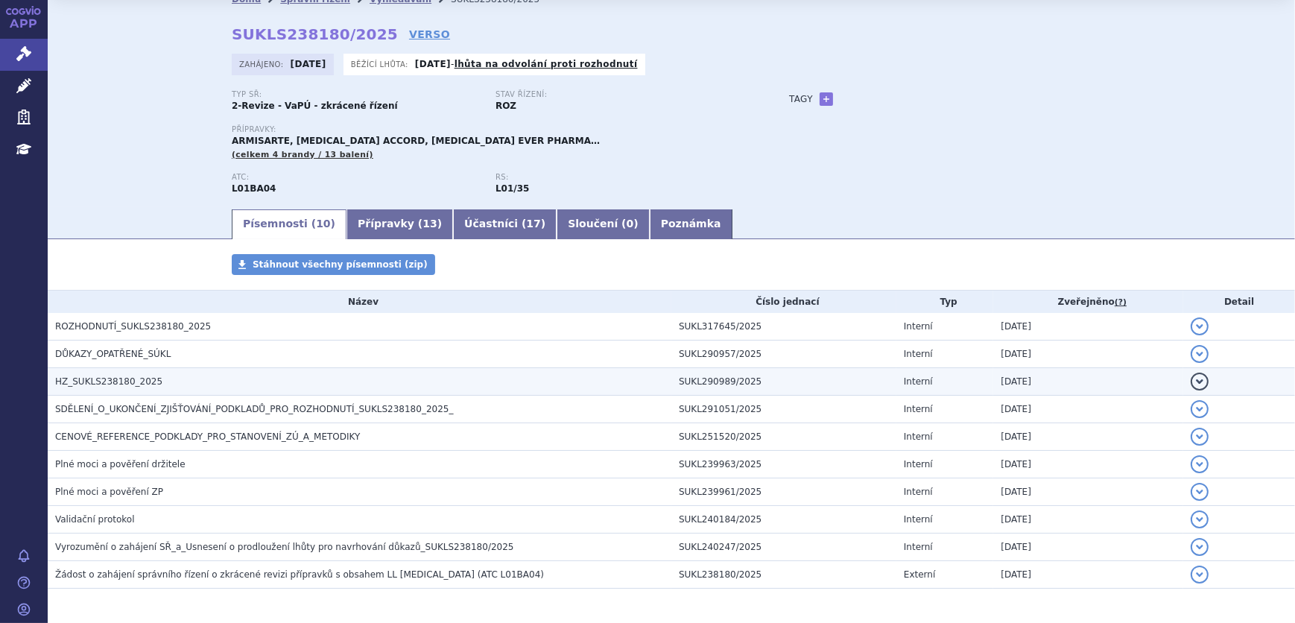
scroll to position [67, 0]
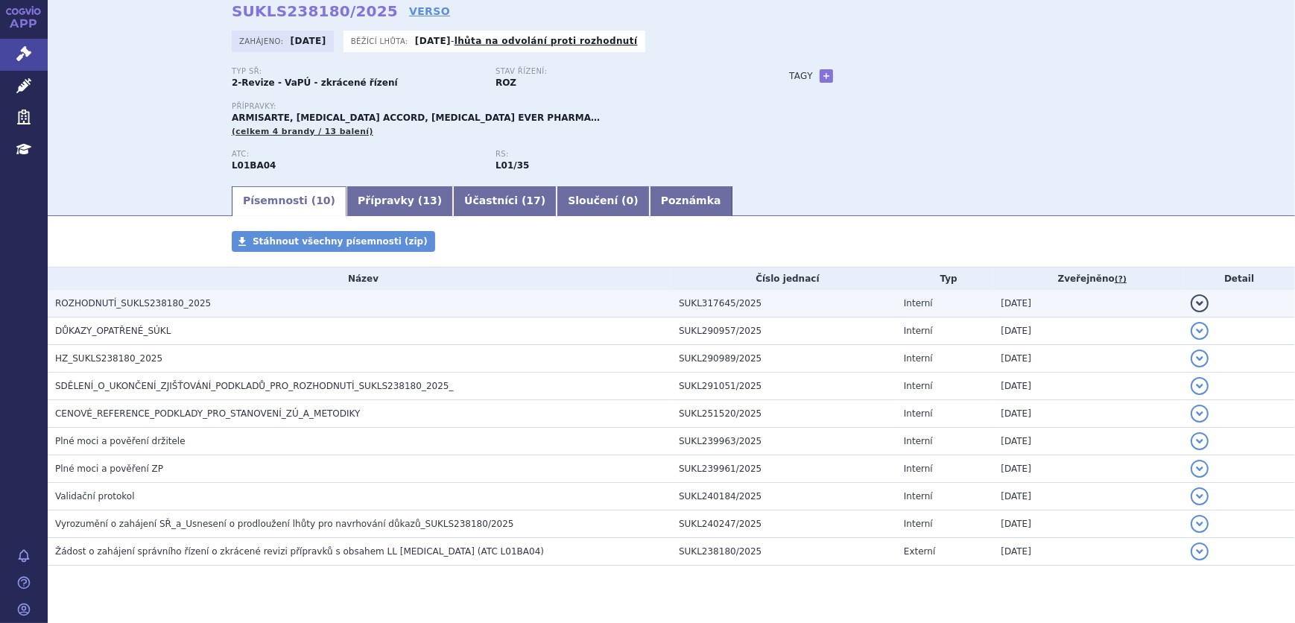
click at [223, 304] on h3 "ROZHODNUTÍ_SUKLS238180_2025" at bounding box center [363, 303] width 616 height 15
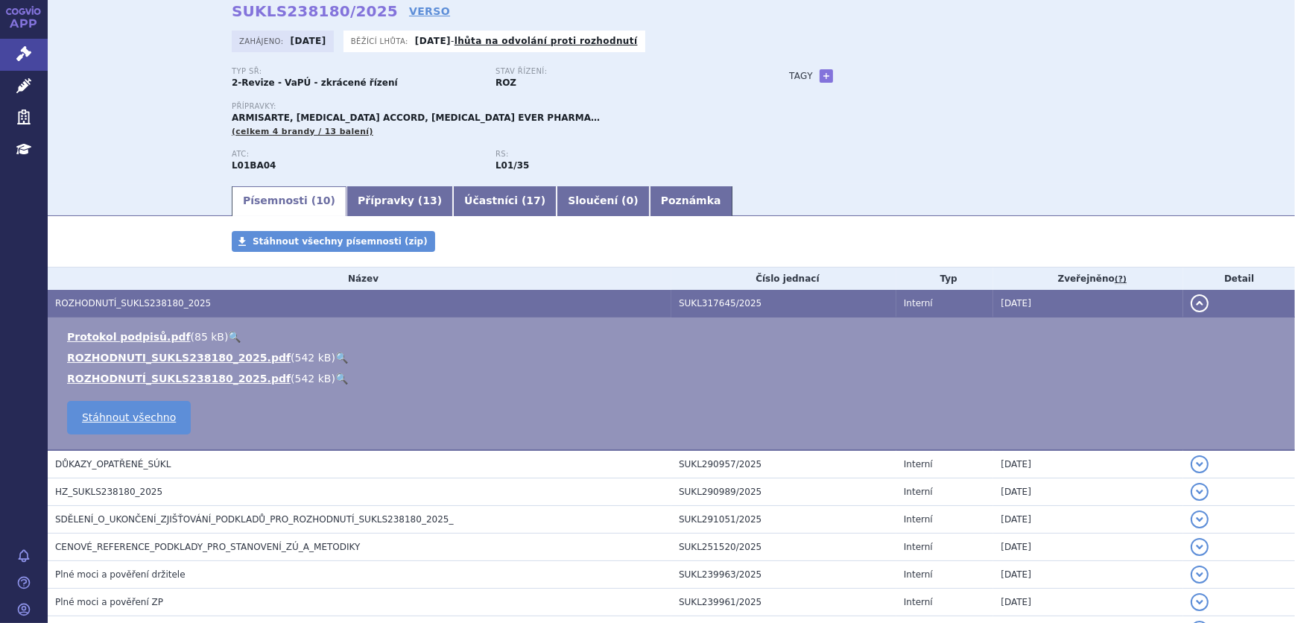
click at [335, 359] on link "🔍" at bounding box center [341, 358] width 13 height 12
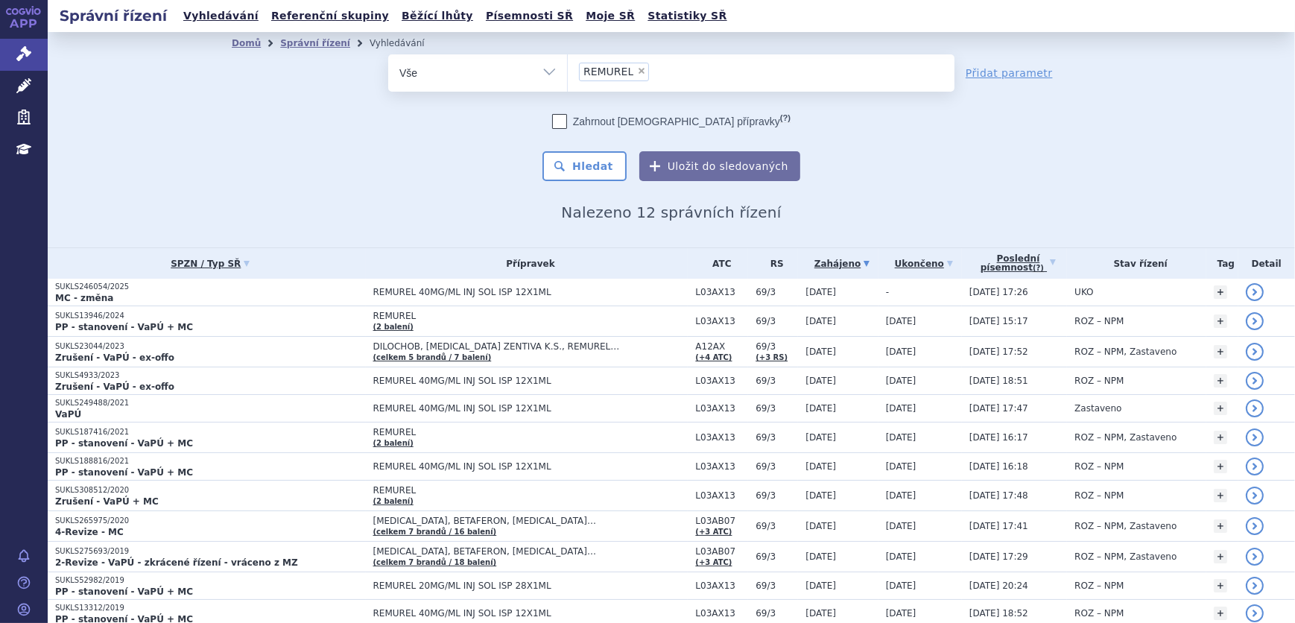
click at [637, 75] on span "×" at bounding box center [641, 70] width 9 height 9
click at [568, 75] on select "REMUREL" at bounding box center [567, 72] width 1 height 37
select select
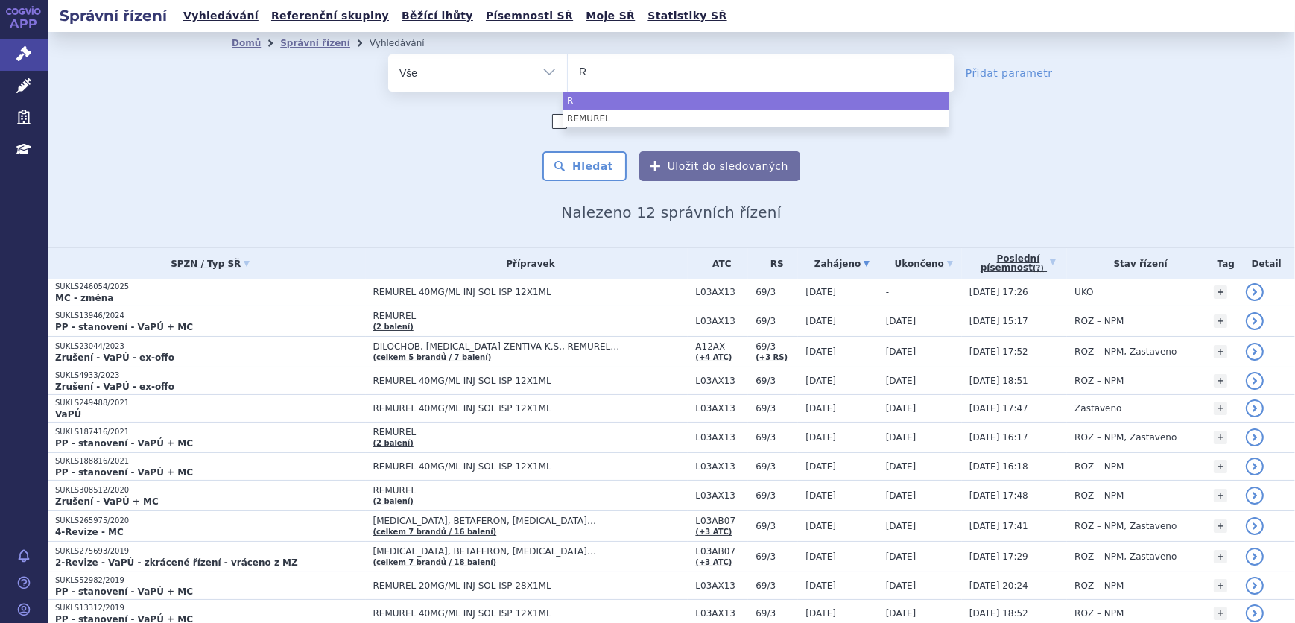
type input "RE"
type input "REB"
type input "REBI"
type input "[MEDICAL_DATA]"
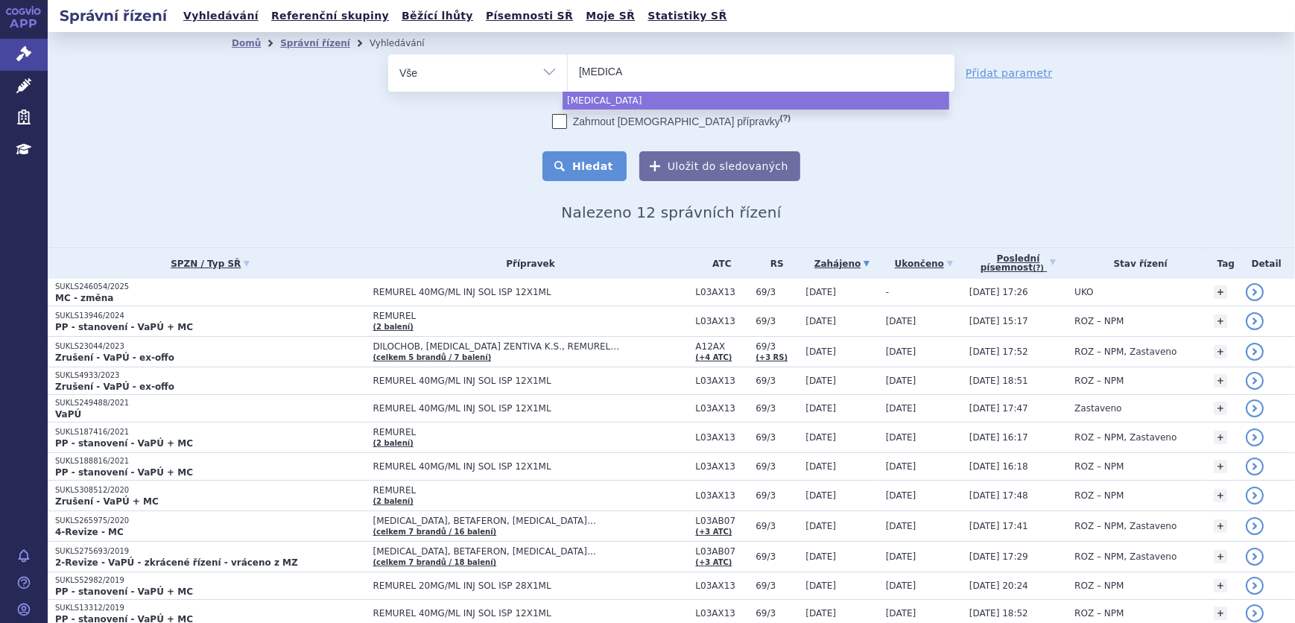
select select "[MEDICAL_DATA]"
click at [610, 163] on button "Hledat" at bounding box center [585, 166] width 84 height 30
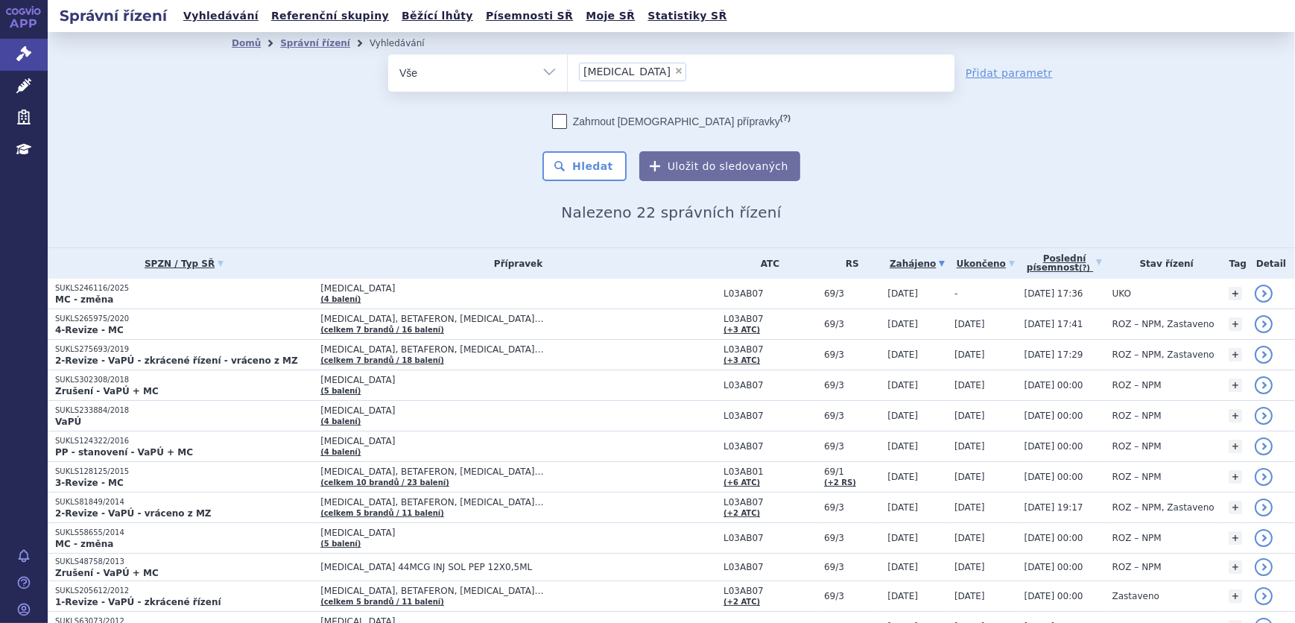
click at [675, 71] on span "×" at bounding box center [679, 70] width 9 height 9
click at [568, 71] on select "REBIF" at bounding box center [567, 72] width 1 height 37
select select
type input "CO"
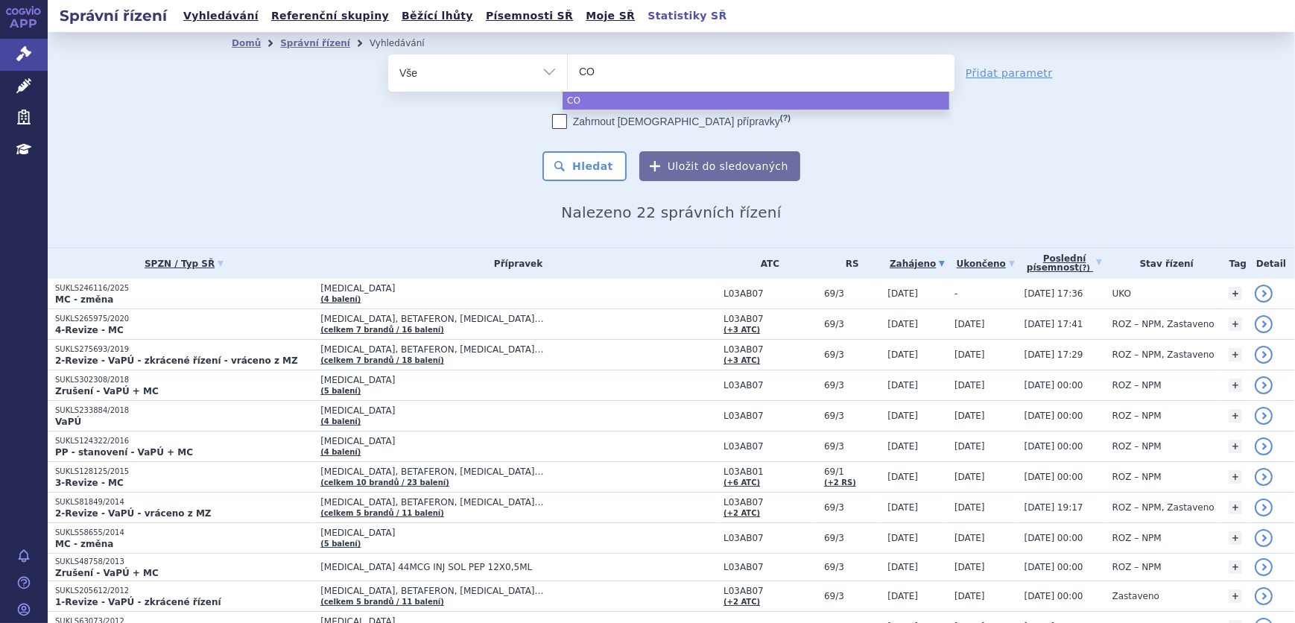
type input "COP"
type input "COPA"
type input "COPAX"
type input "COPAXO"
type input "COPAXONE"
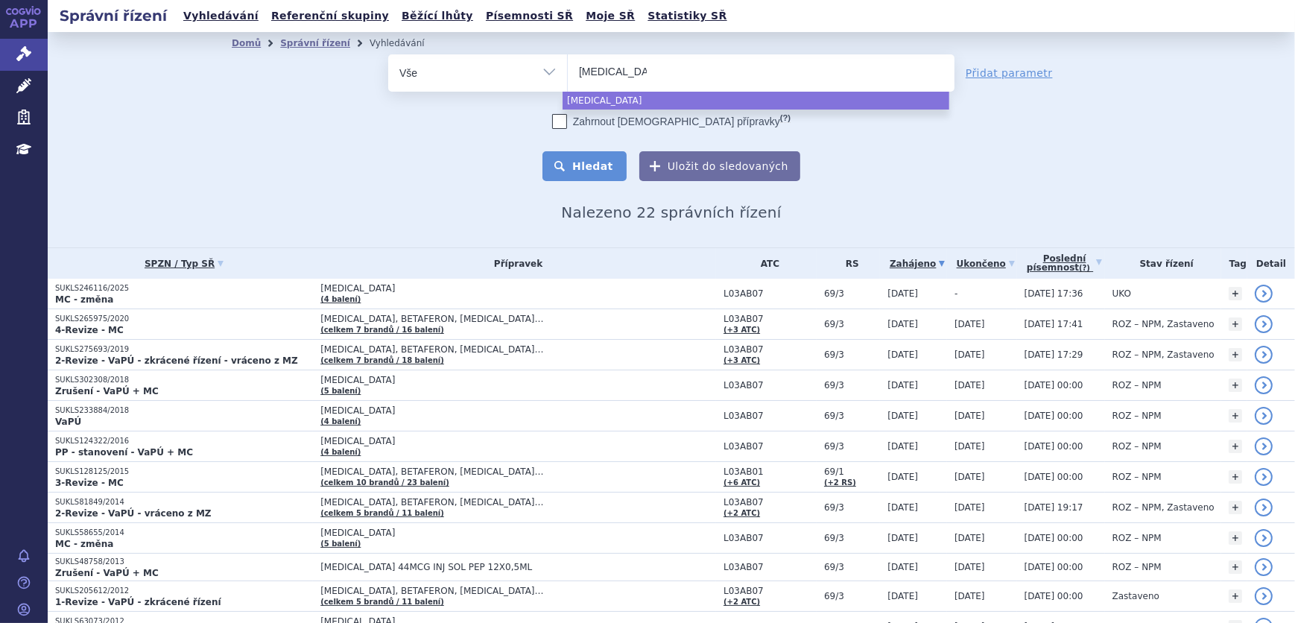
select select "COPAXONE"
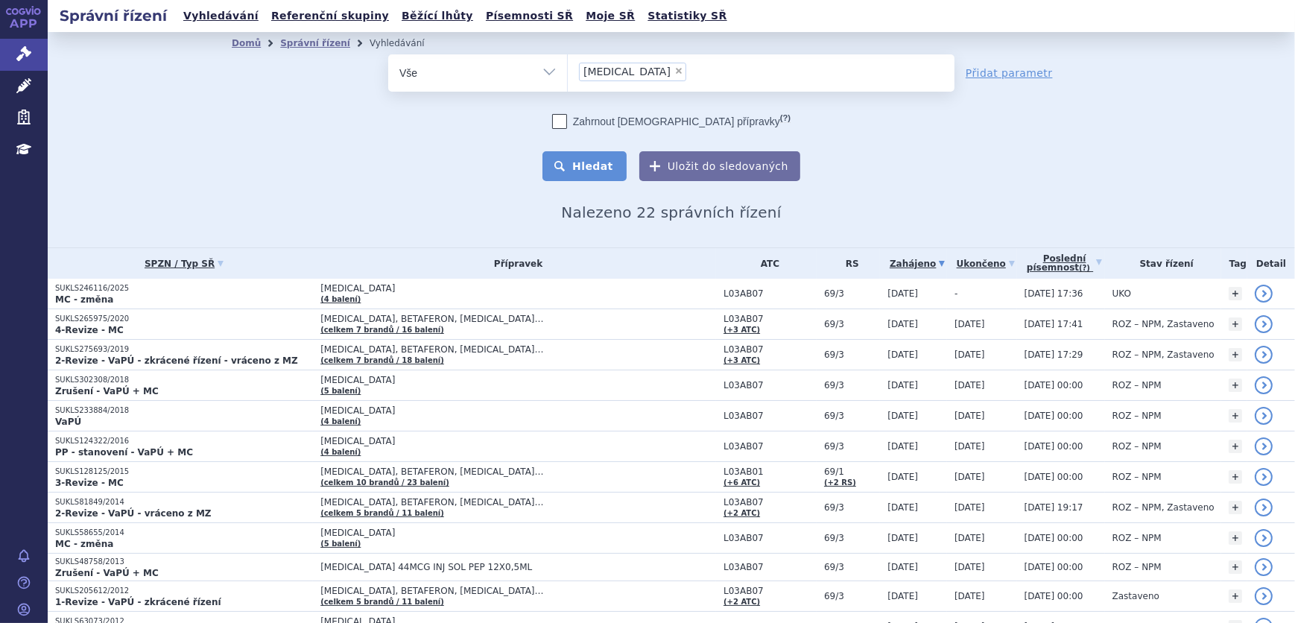
click at [570, 168] on button "Hledat" at bounding box center [585, 166] width 84 height 30
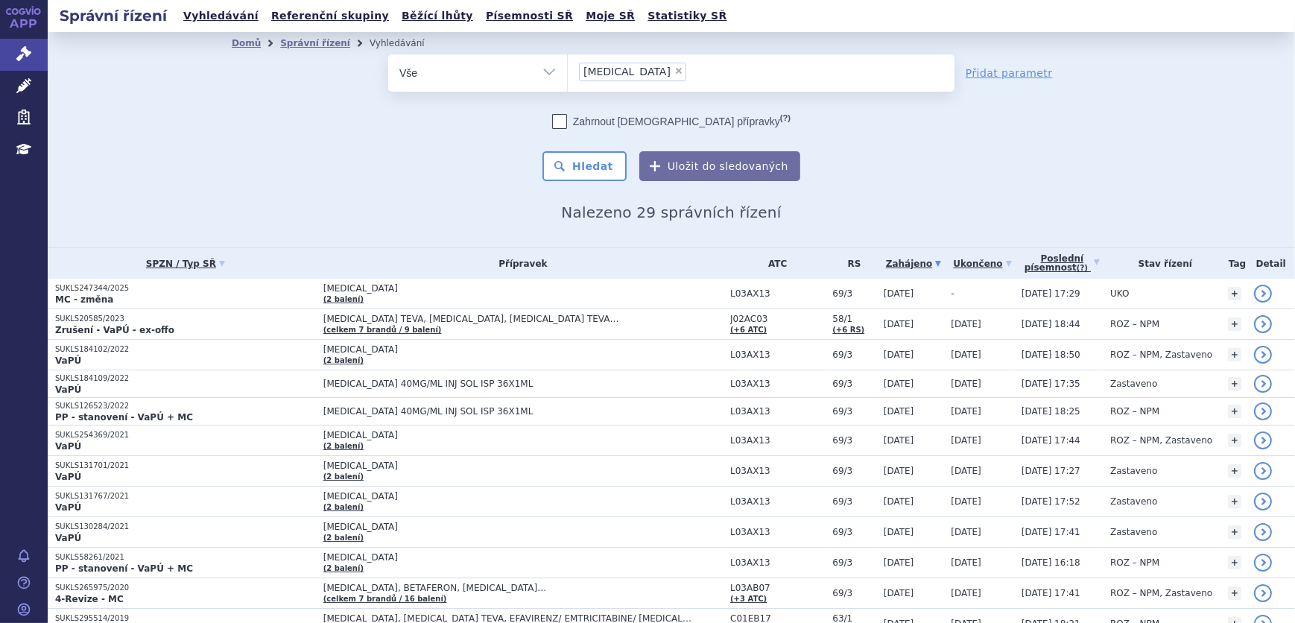
click at [675, 72] on span "×" at bounding box center [679, 70] width 9 height 9
click at [568, 72] on select "COPAXONE" at bounding box center [567, 72] width 1 height 37
select select
type input "BE"
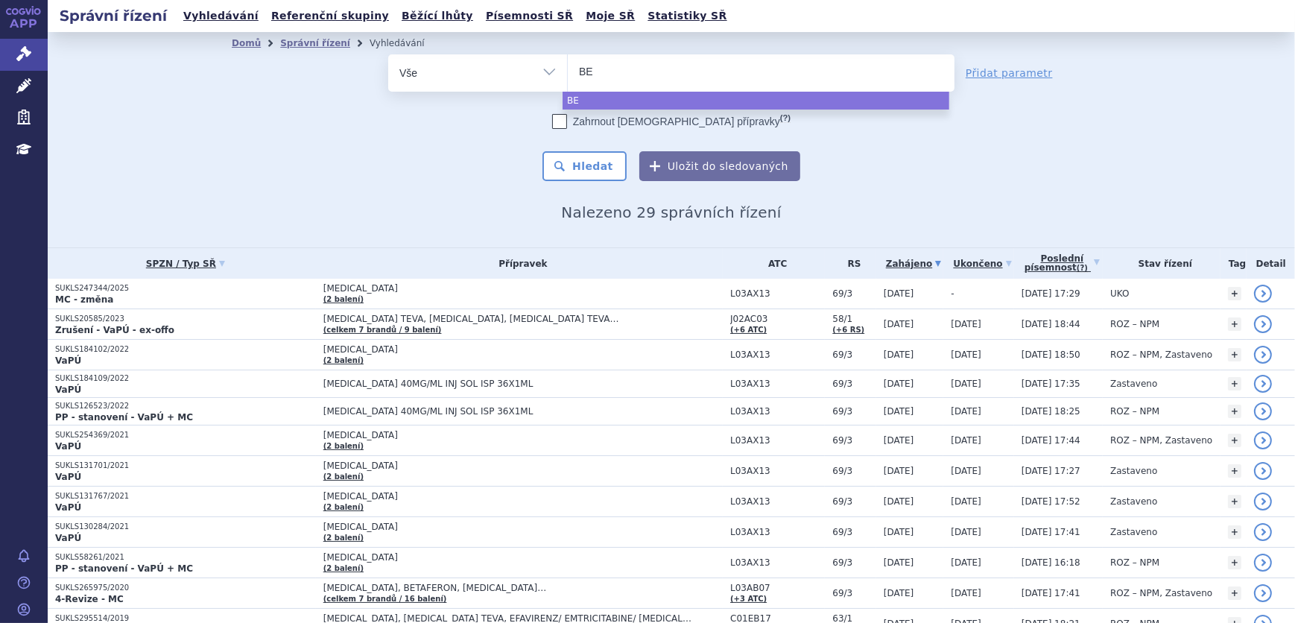
type input "BET"
type input "BETA"
type input "BETAFE"
type input "BETAFER"
type input "BETAFERON"
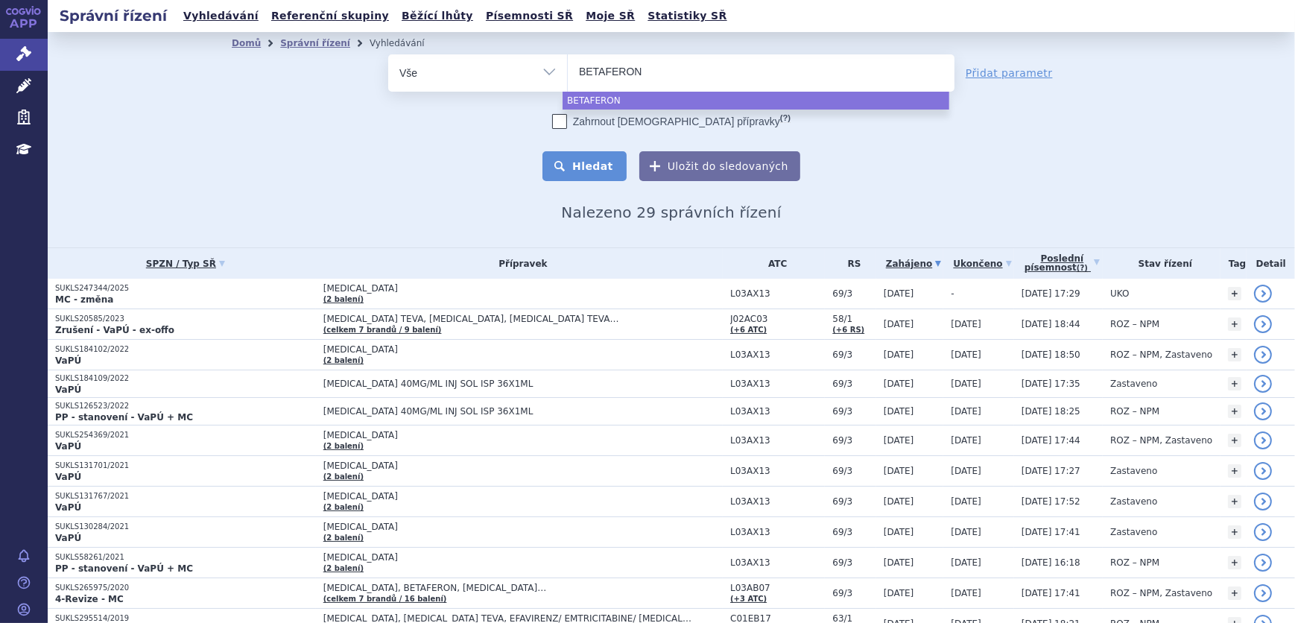
select select "BETAFERON"
click at [604, 167] on button "Hledat" at bounding box center [585, 166] width 84 height 30
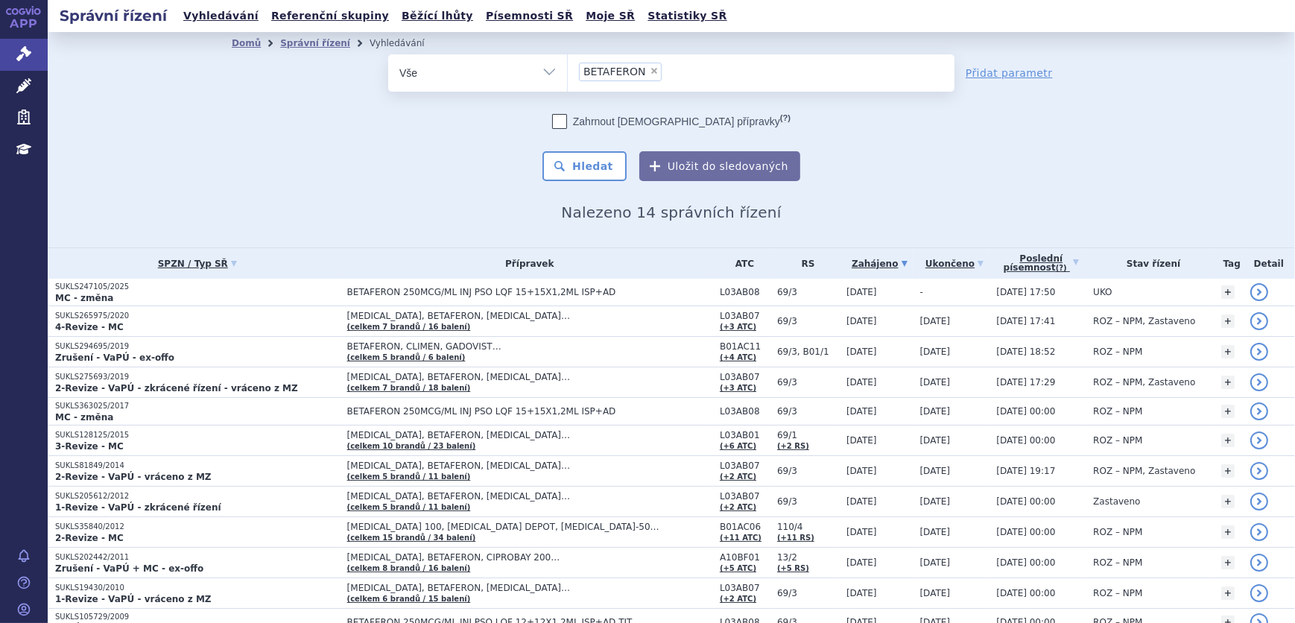
drag, startPoint x: 644, startPoint y: 72, endPoint x: 652, endPoint y: 69, distance: 8.7
click at [650, 73] on span "×" at bounding box center [654, 70] width 9 height 9
click at [568, 73] on select "BETAFERON" at bounding box center [567, 72] width 1 height 37
select select
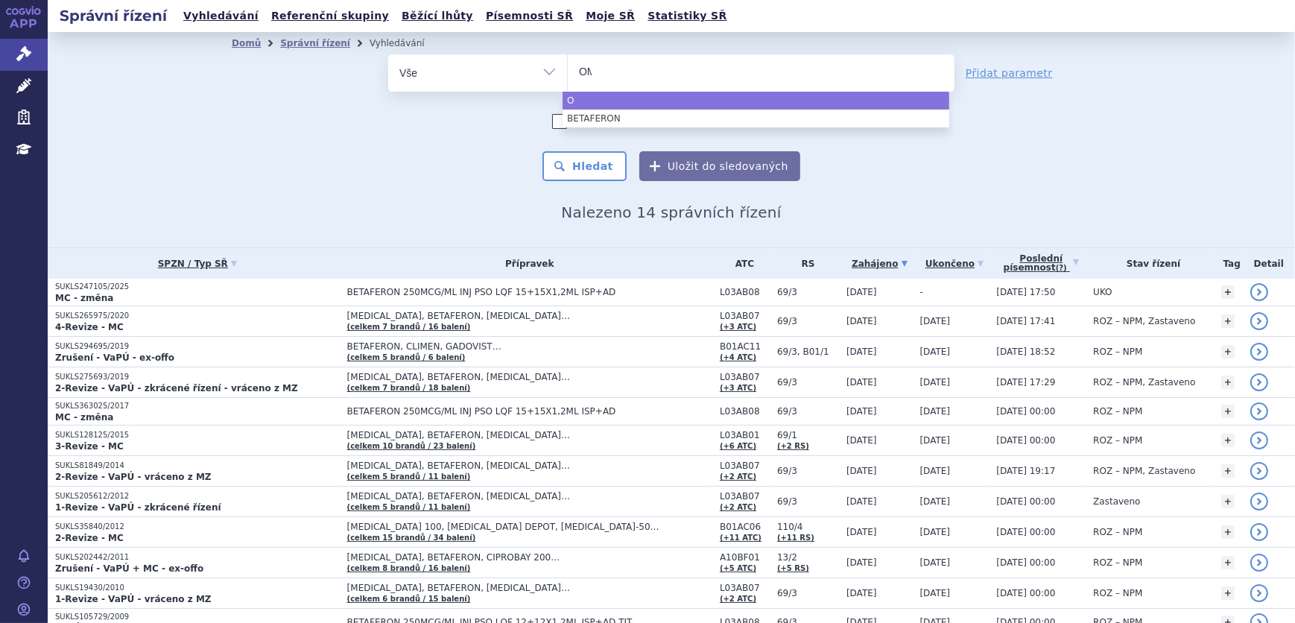
type input "OMJ"
type input "OMJJ"
type input "OMJJAR"
type input "OMJJARA"
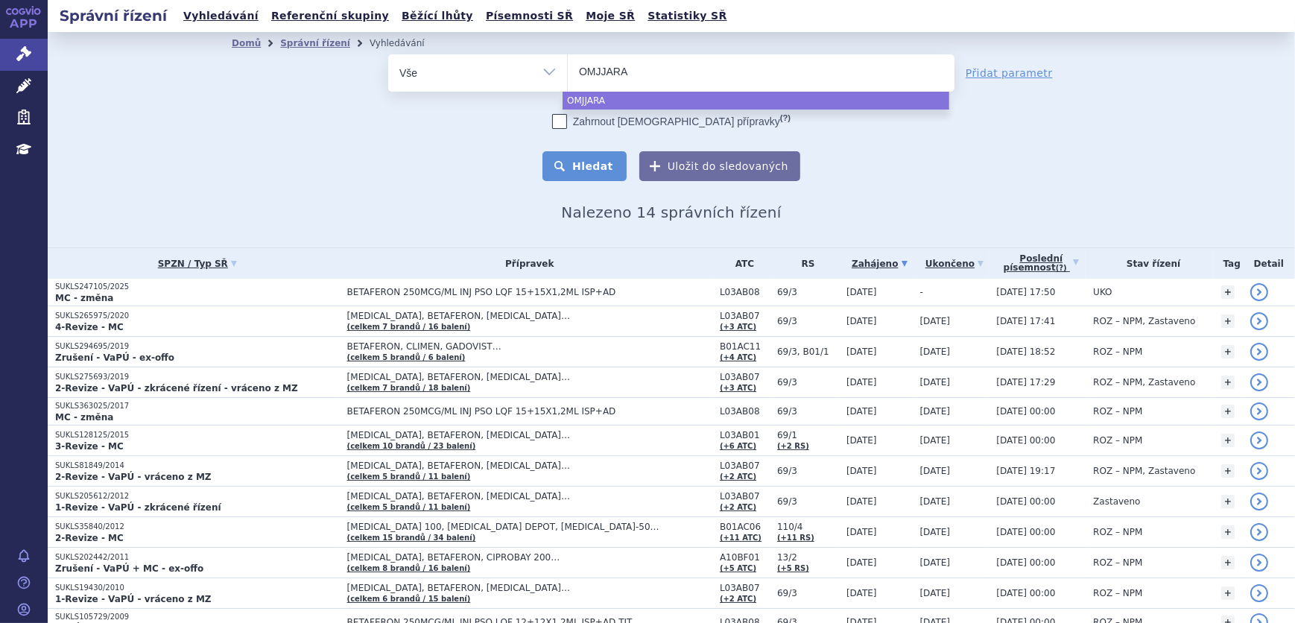
select select "OMJJARA"
click at [584, 156] on button "Hledat" at bounding box center [585, 166] width 84 height 30
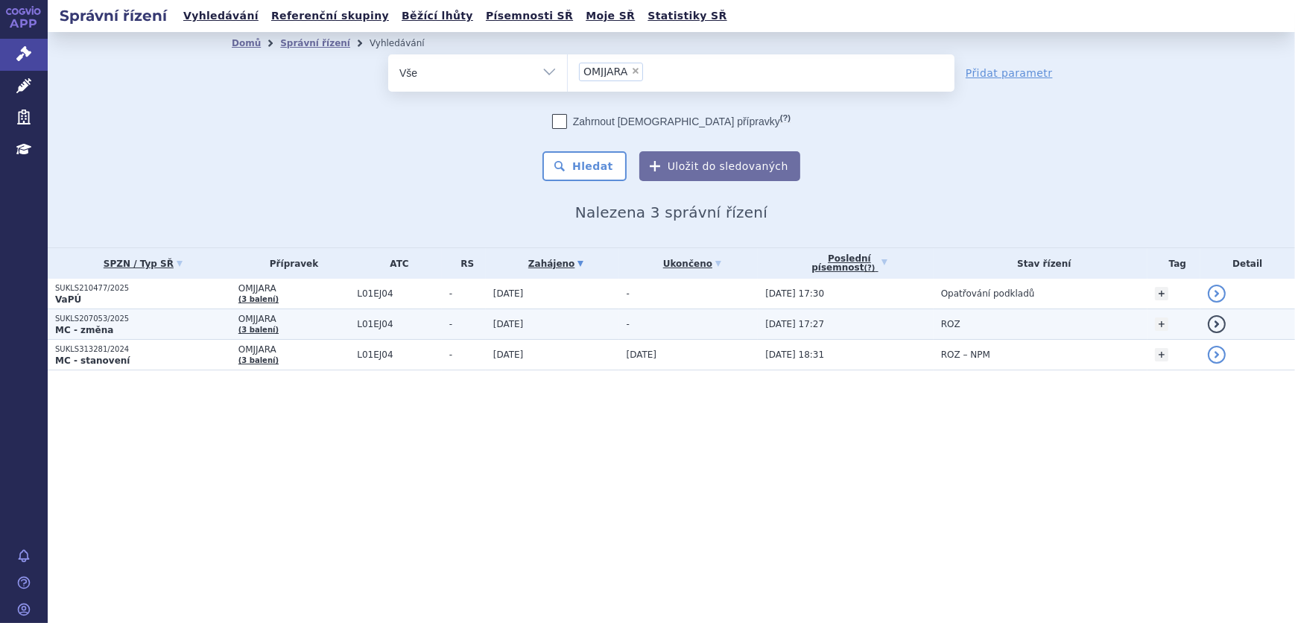
click at [473, 322] on span "-" at bounding box center [467, 324] width 37 height 10
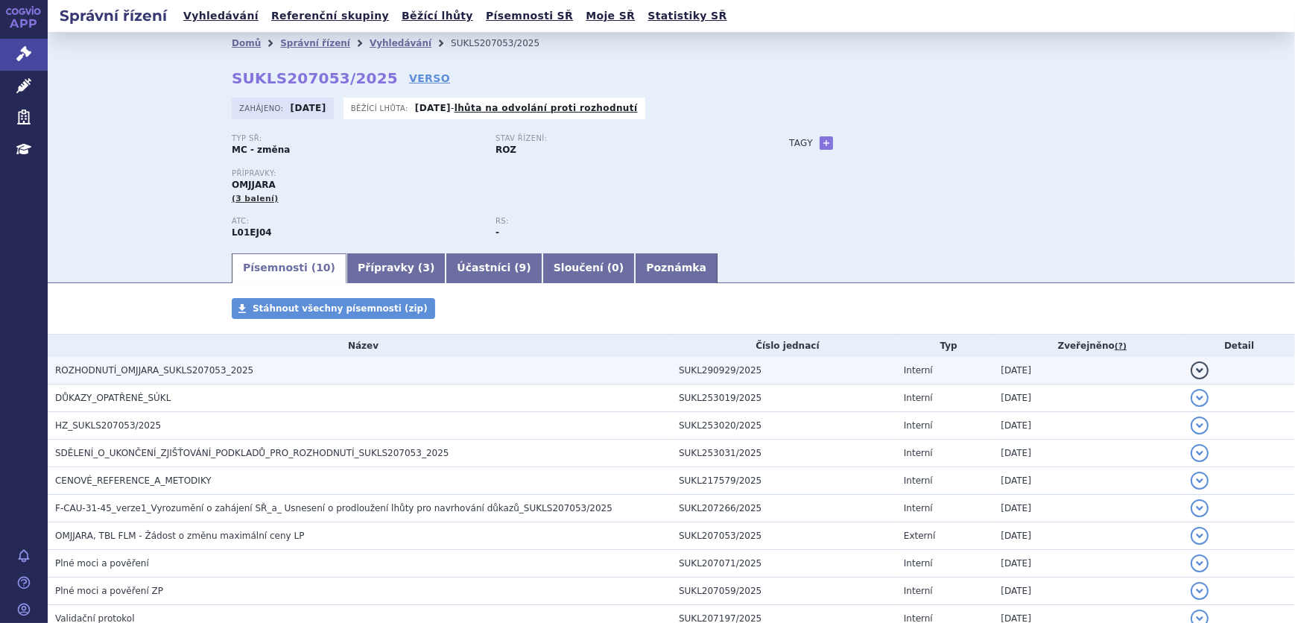
click at [192, 370] on span "ROZHODNUTÍ_OMJJARA_SUKLS207053_2025" at bounding box center [154, 370] width 198 height 10
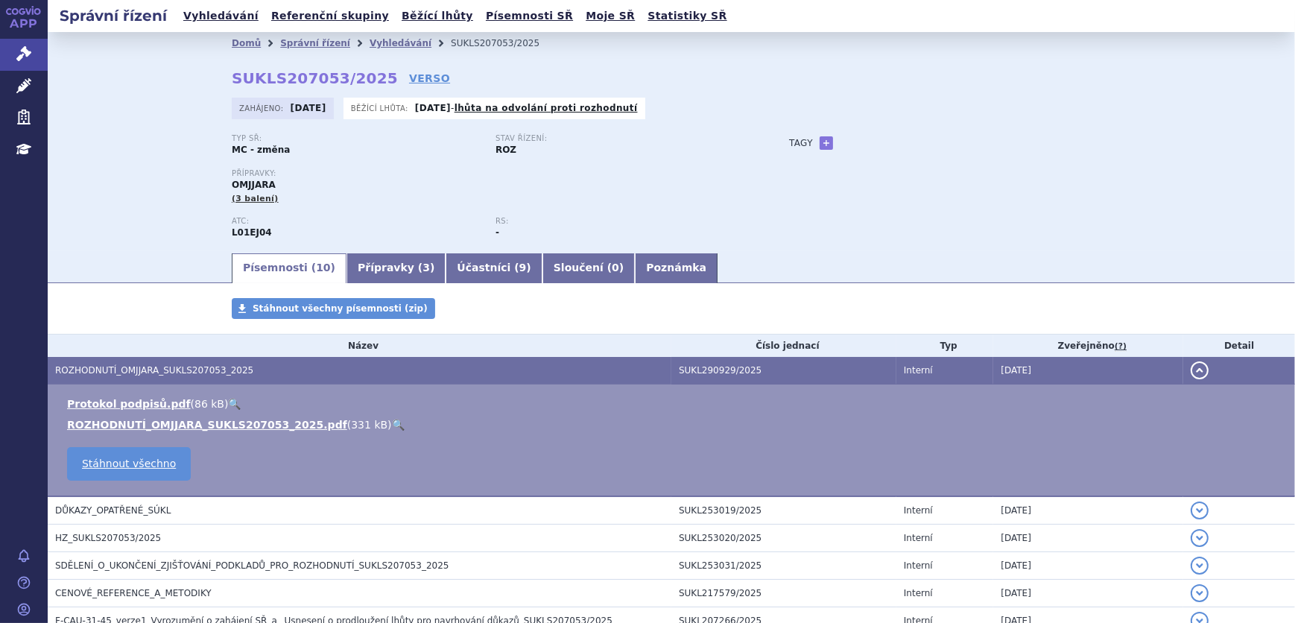
click at [392, 420] on link "🔍" at bounding box center [398, 425] width 13 height 12
click at [370, 38] on link "Vyhledávání" at bounding box center [401, 43] width 62 height 10
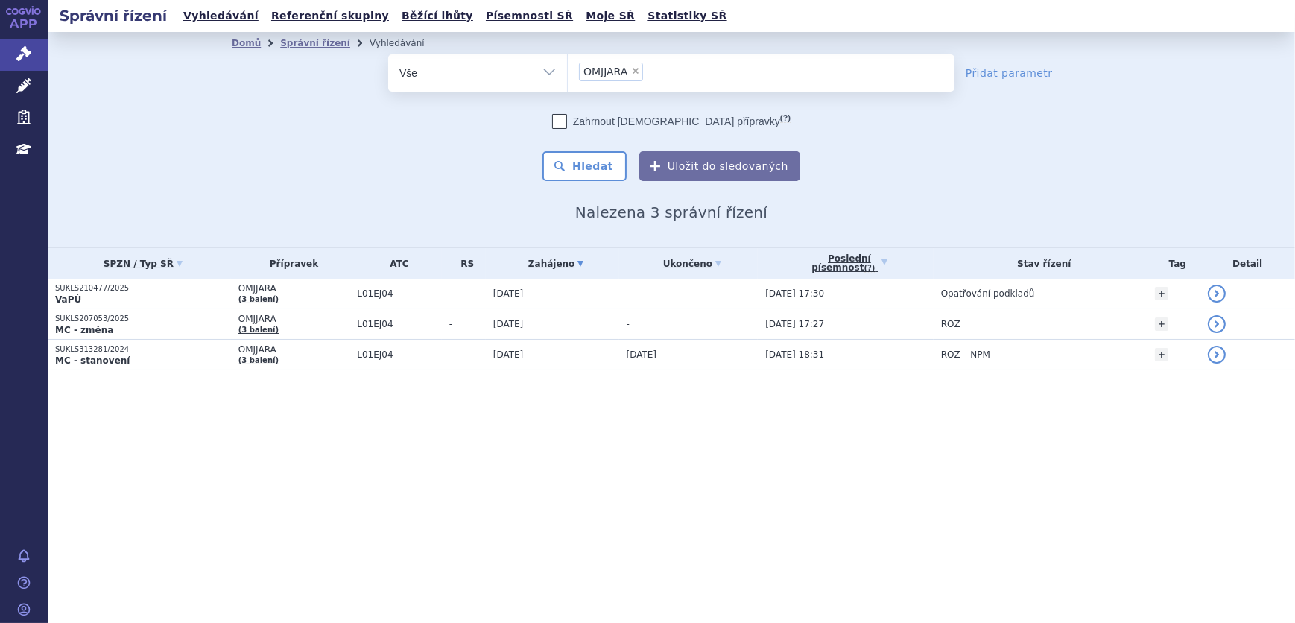
click at [629, 66] on li "× OMJJARA" at bounding box center [611, 72] width 64 height 19
click at [568, 66] on select "OMJJARA" at bounding box center [567, 72] width 1 height 37
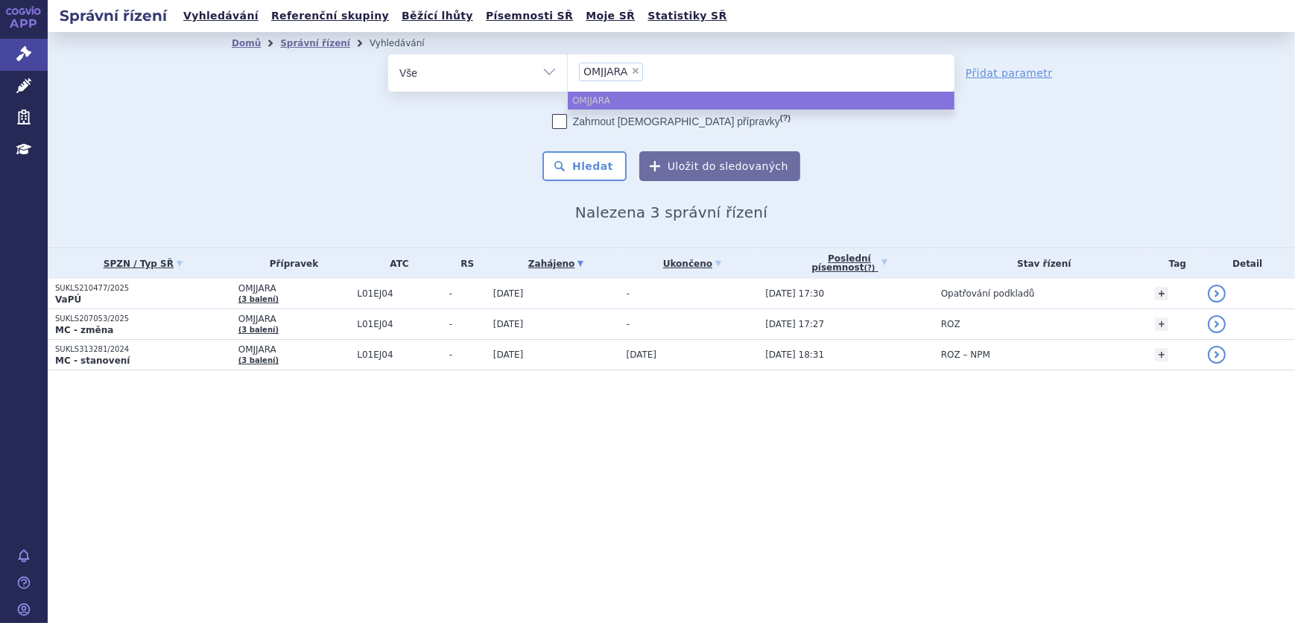
drag, startPoint x: 631, startPoint y: 67, endPoint x: 642, endPoint y: 75, distance: 14.1
click at [631, 67] on span "×" at bounding box center [635, 70] width 9 height 9
click at [568, 67] on select "OMJJARA" at bounding box center [567, 72] width 1 height 37
select select
type input "FA"
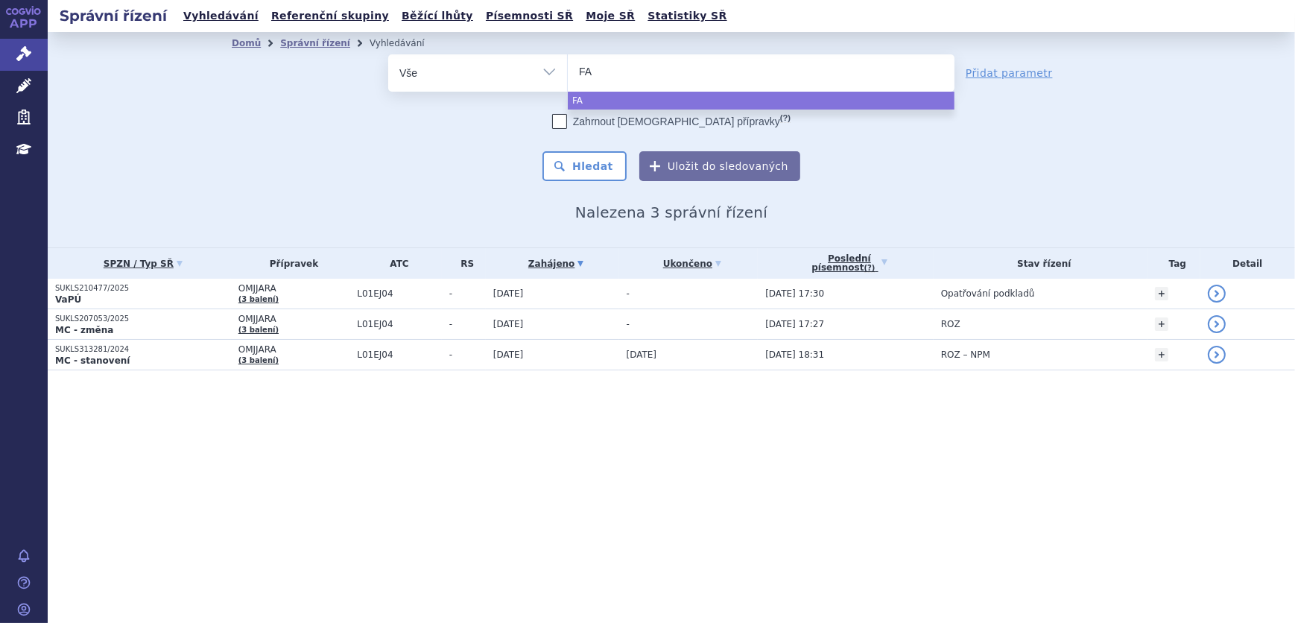
type input "FAM"
type input "FAMPY"
type input "FAMPYRA"
select select "FAMPYRA"
click at [604, 178] on button "Hledat" at bounding box center [585, 166] width 84 height 30
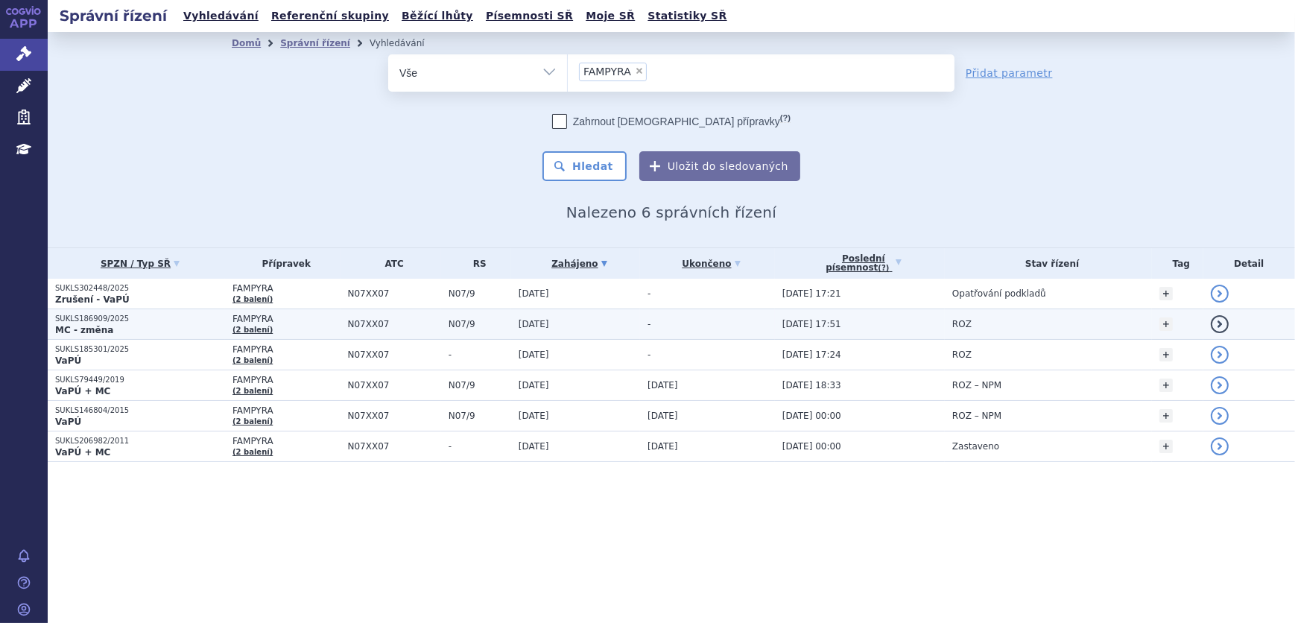
click at [341, 329] on td "N07XX07" at bounding box center [391, 324] width 101 height 31
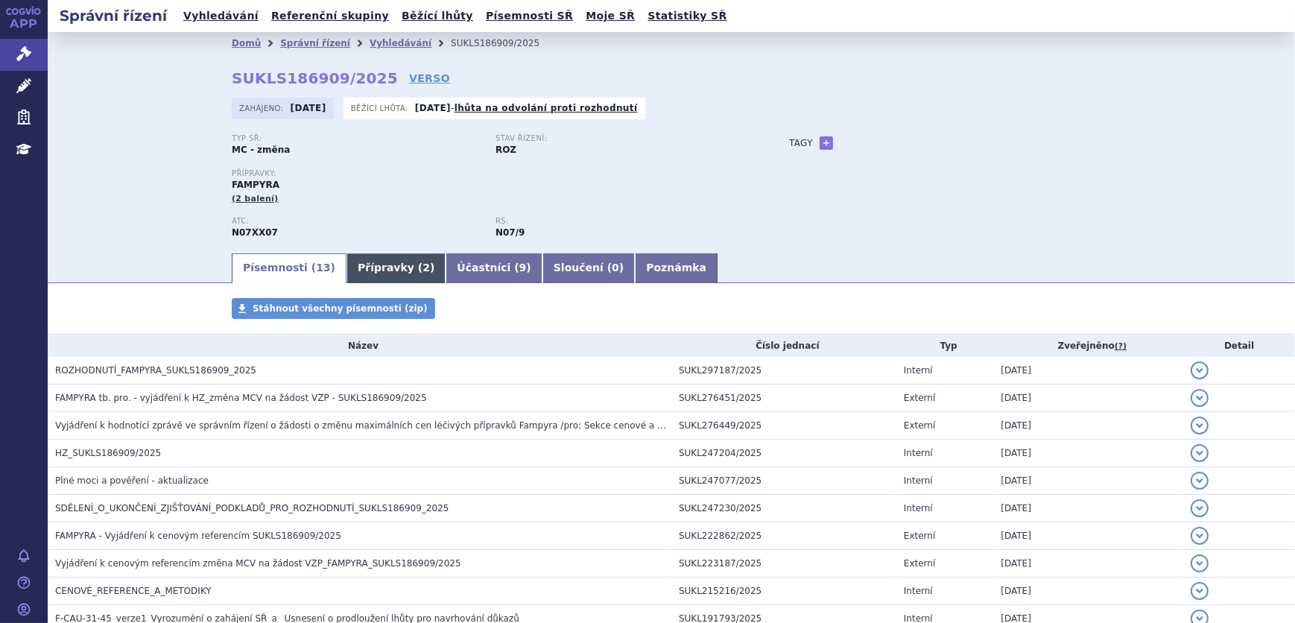
click at [423, 271] on span "2" at bounding box center [426, 268] width 7 height 12
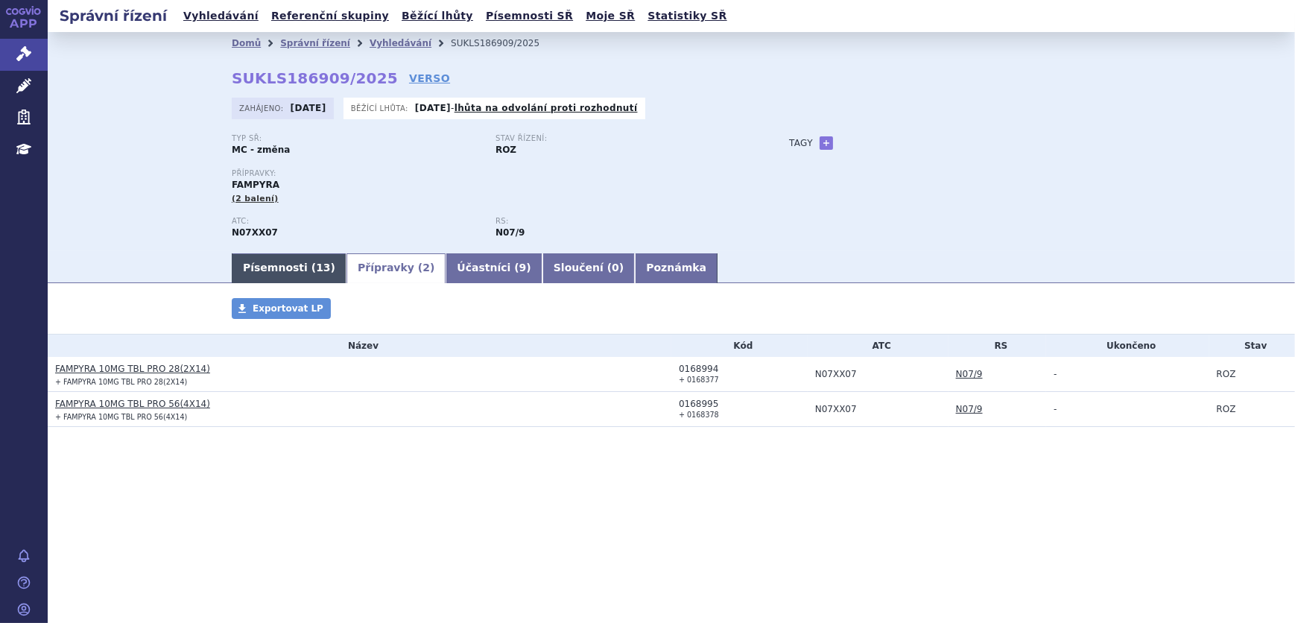
click at [261, 269] on link "Písemnosti ( 13 )" at bounding box center [289, 268] width 115 height 30
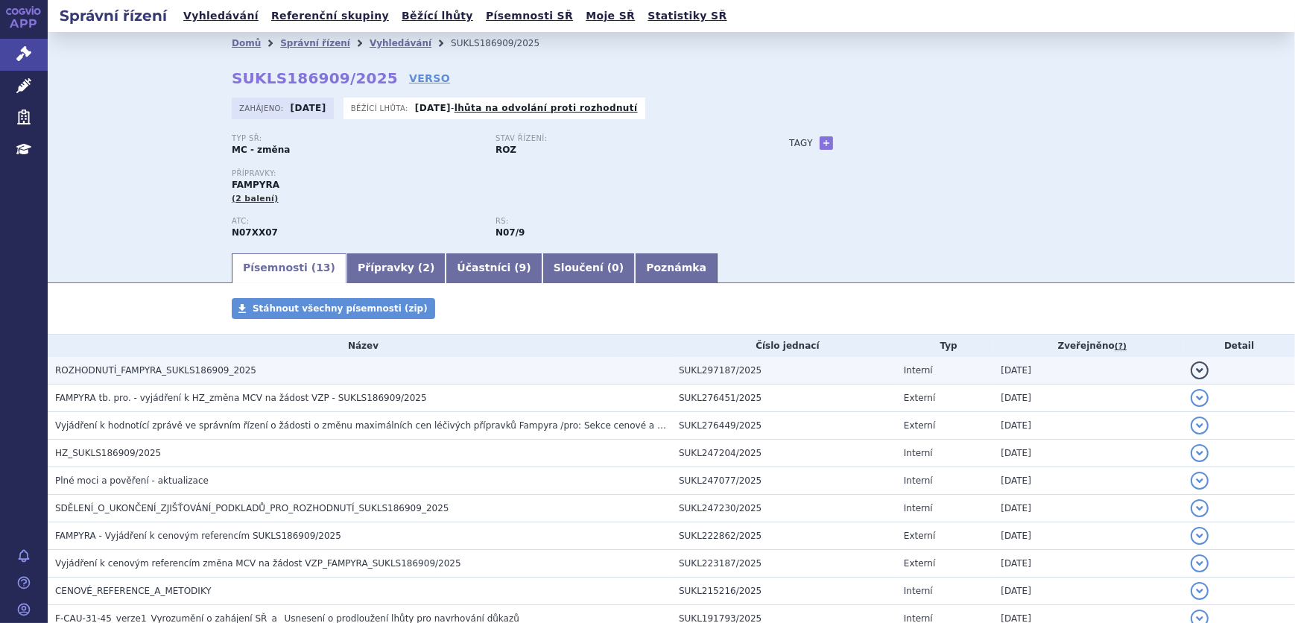
click at [204, 367] on span "ROZHODNUTÍ_FAMPYRA_SUKLS186909_2025" at bounding box center [155, 370] width 201 height 10
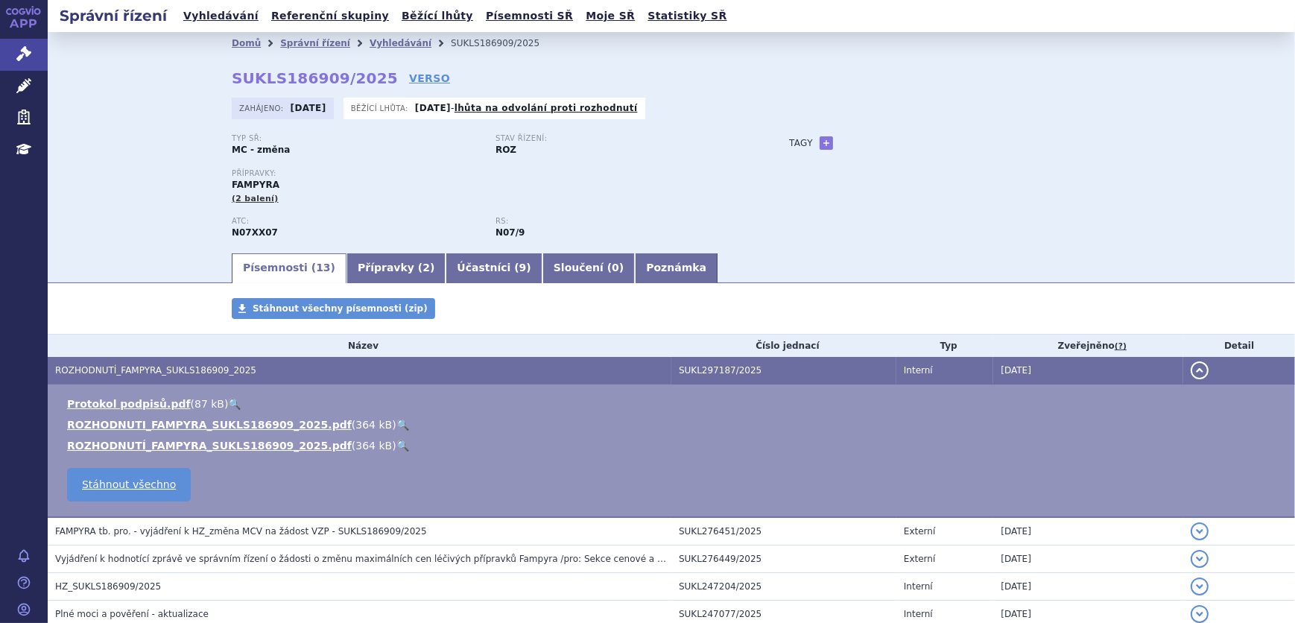
click at [397, 424] on link "🔍" at bounding box center [403, 425] width 13 height 12
click at [399, 271] on link "Přípravky ( 2 )" at bounding box center [396, 268] width 99 height 30
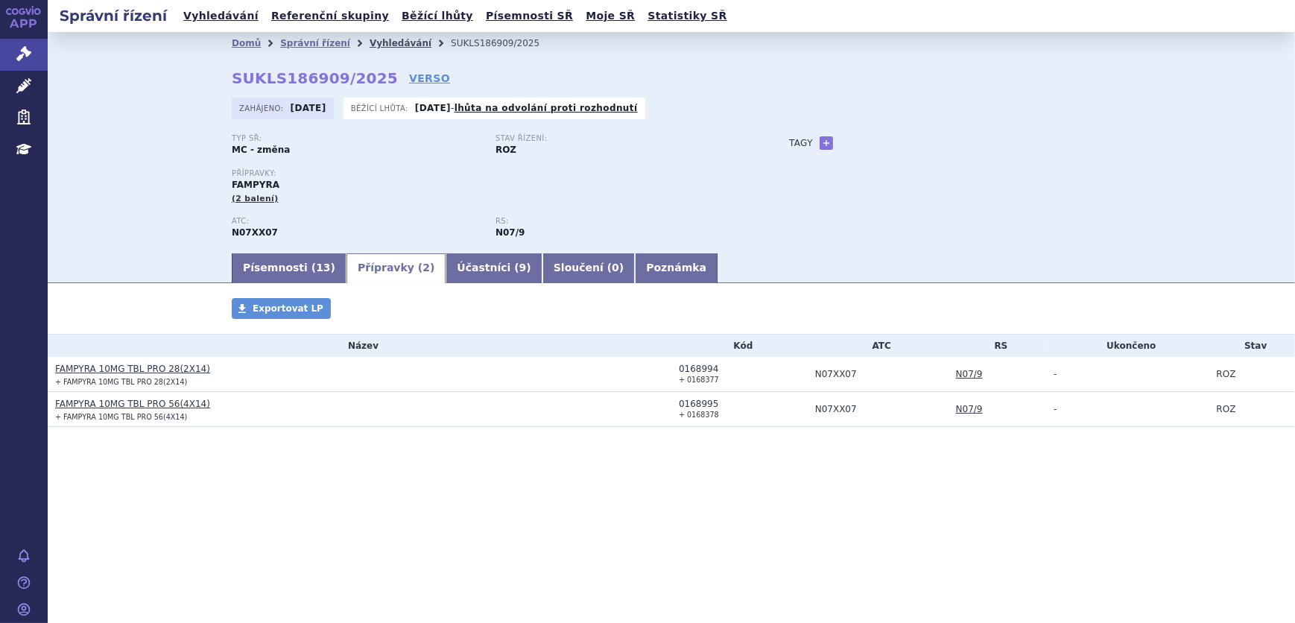
click at [370, 44] on link "Vyhledávání" at bounding box center [401, 43] width 62 height 10
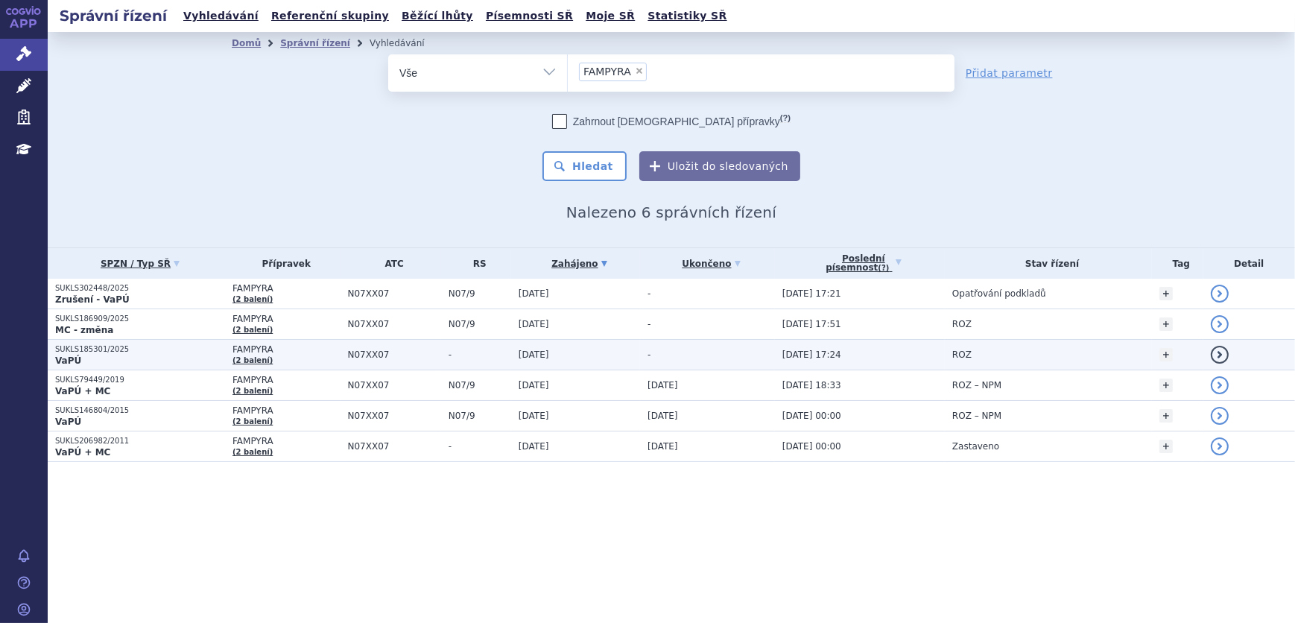
click at [300, 346] on span "FAMPYRA" at bounding box center [286, 349] width 107 height 10
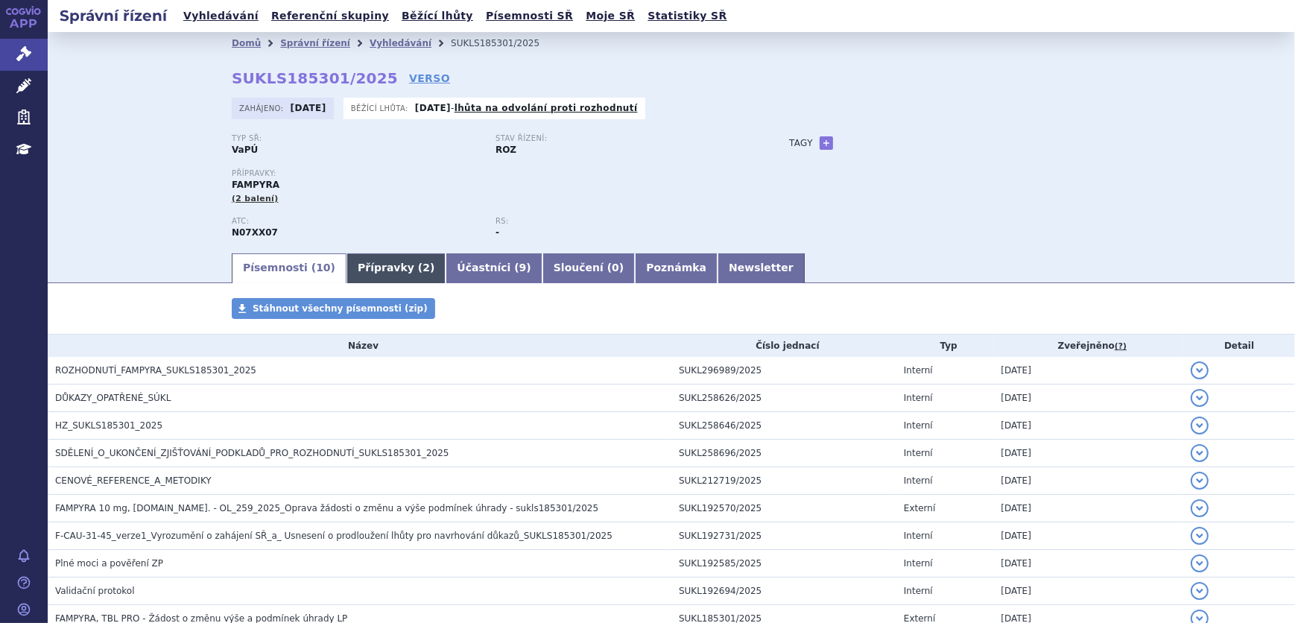
click at [353, 259] on link "Přípravky ( 2 )" at bounding box center [396, 268] width 99 height 30
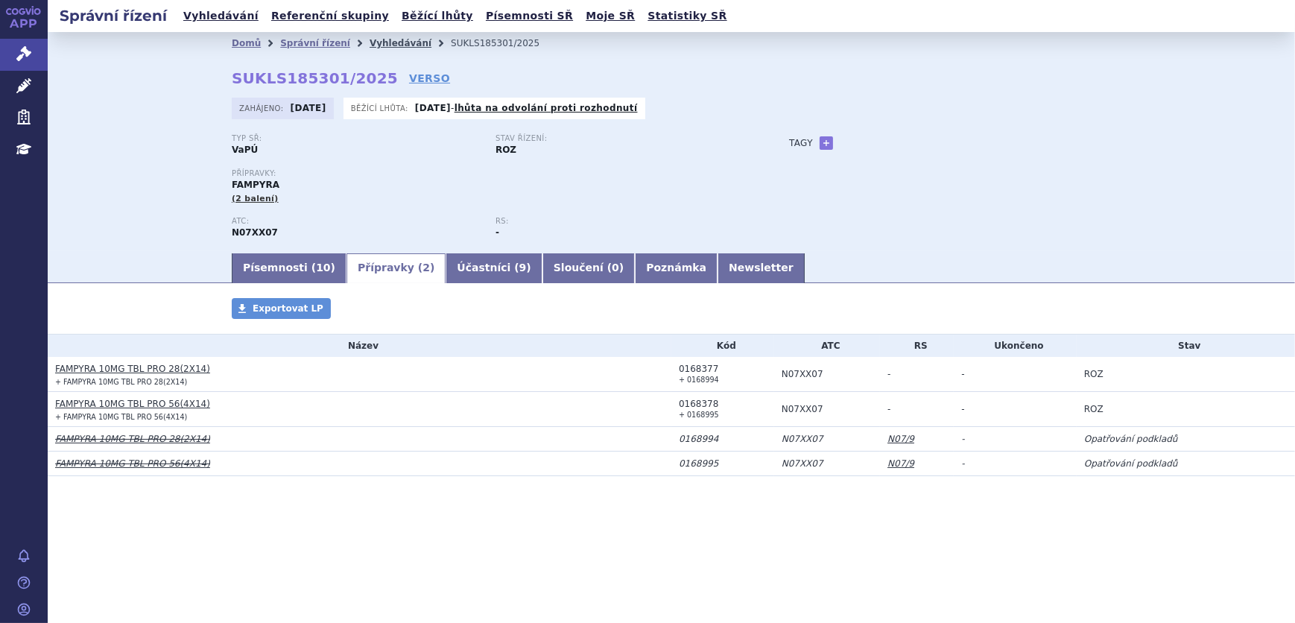
click at [388, 43] on link "Vyhledávání" at bounding box center [401, 43] width 62 height 10
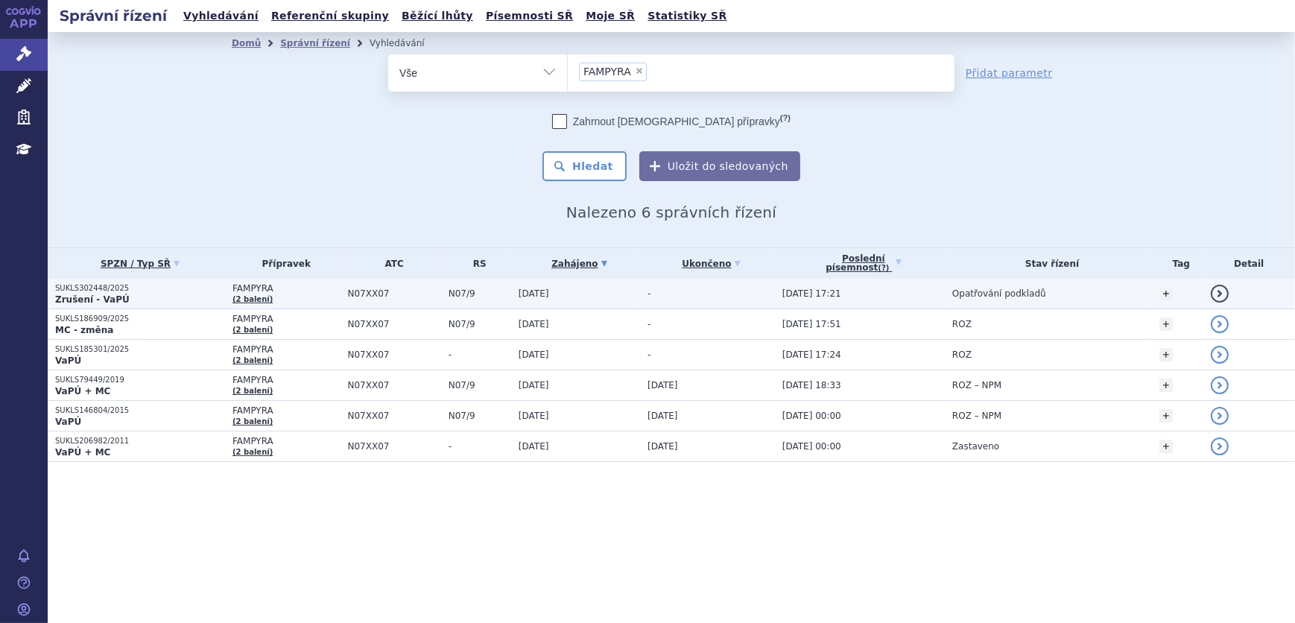
click at [300, 288] on span "FAMPYRA" at bounding box center [286, 288] width 107 height 10
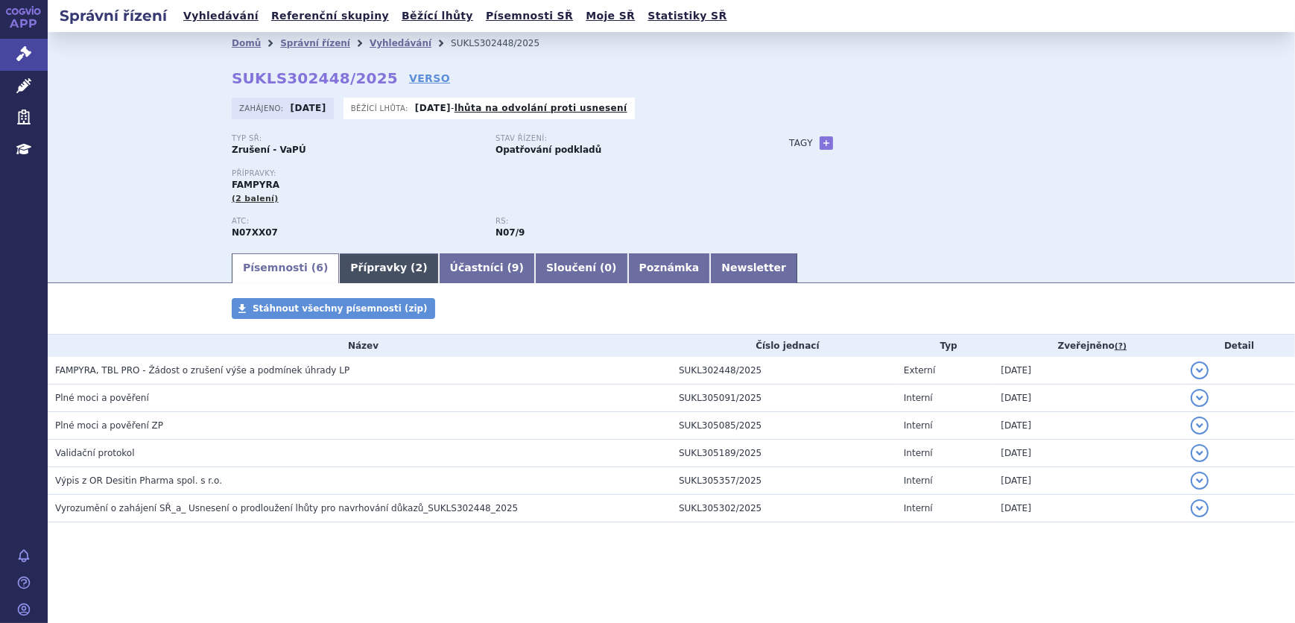
click at [342, 271] on link "Přípravky ( 2 )" at bounding box center [388, 268] width 99 height 30
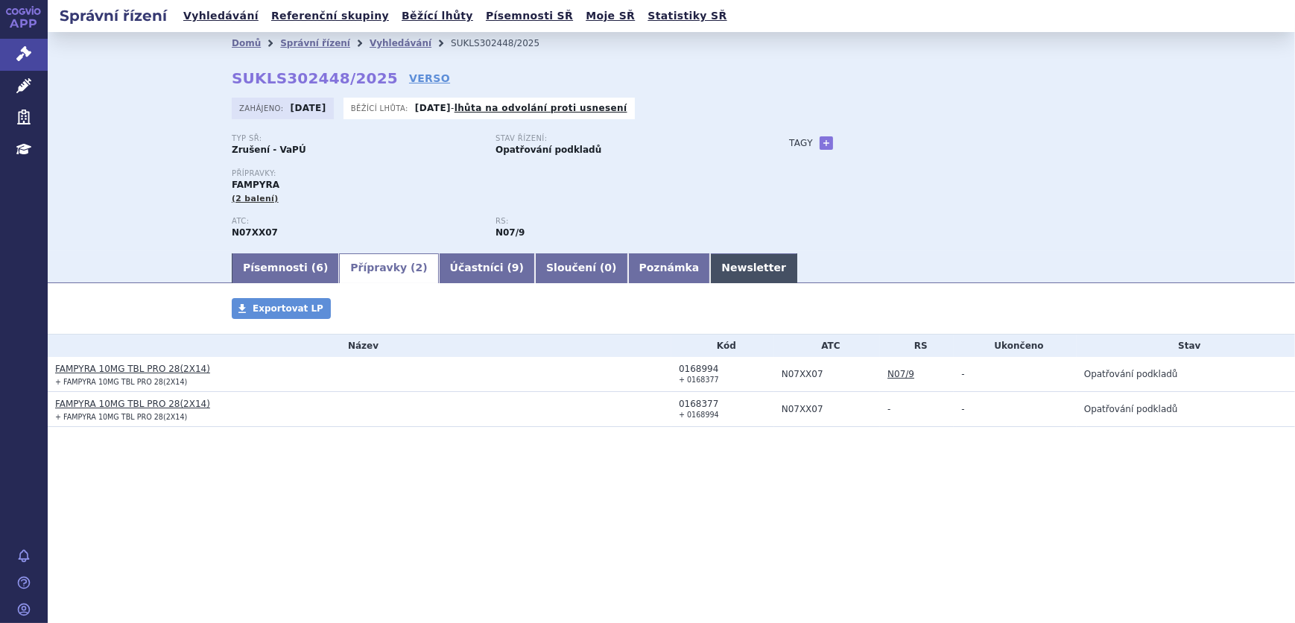
click at [710, 278] on link "Newsletter" at bounding box center [753, 268] width 87 height 30
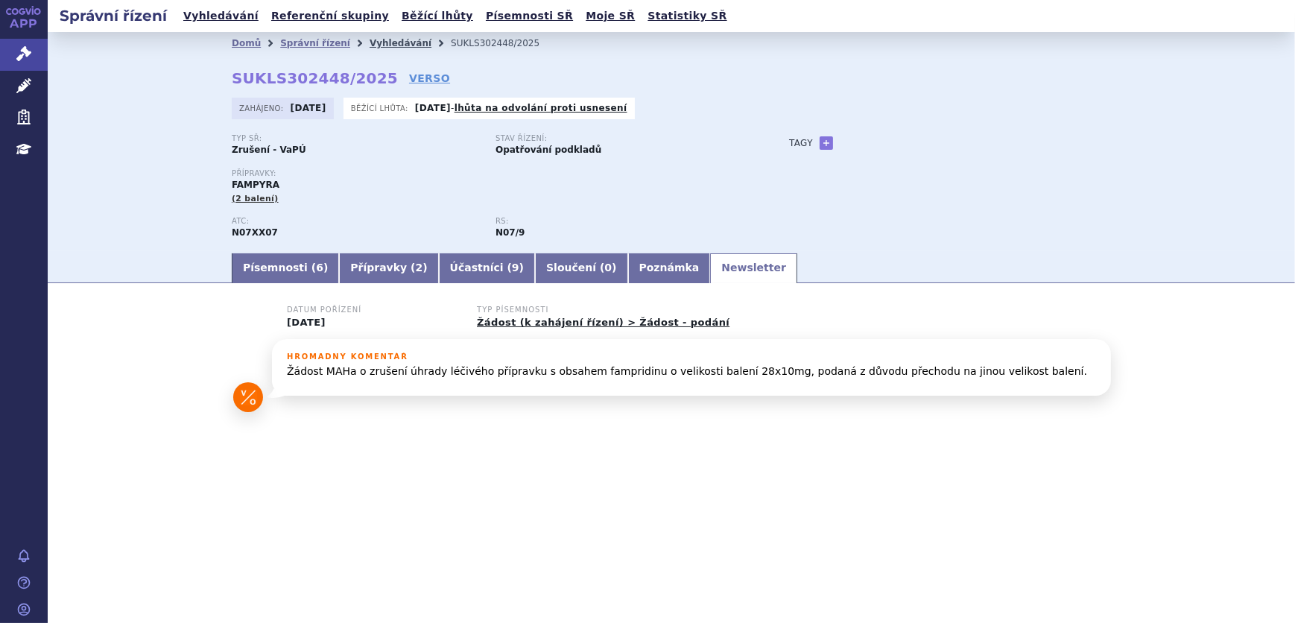
click at [386, 45] on link "Vyhledávání" at bounding box center [401, 43] width 62 height 10
